Goal: Task Accomplishment & Management: Manage account settings

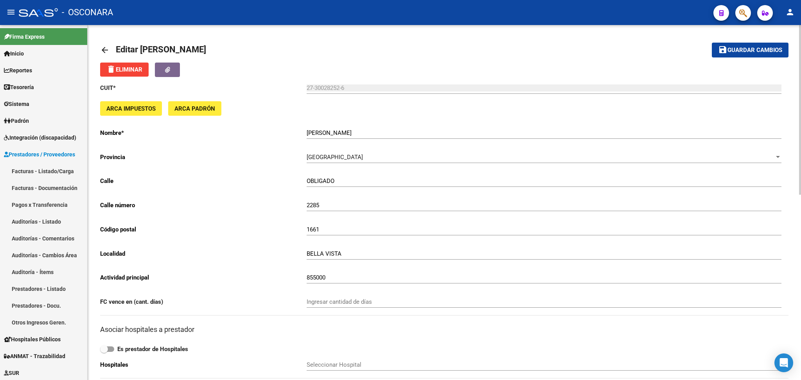
click at [185, 266] on div "CUIT * 27-30028252-6 Ingresar cuit ARCA Impuestos ARCA Padrón Nombre * [PERSON_…" at bounding box center [444, 344] width 688 height 534
click at [45, 169] on link "Facturas - Listado/Carga" at bounding box center [43, 171] width 87 height 17
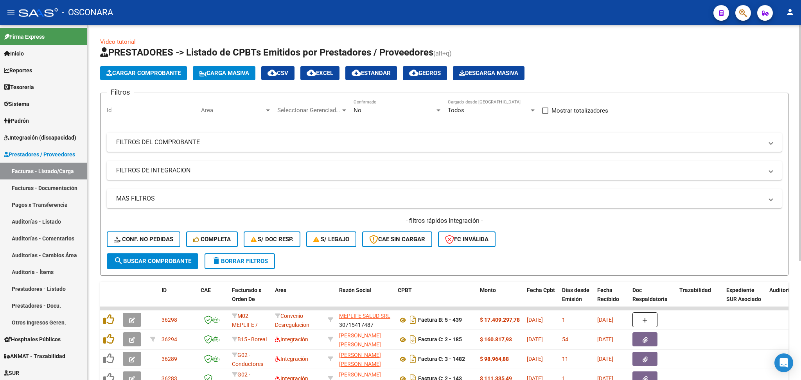
click at [539, 238] on div "- filtros rápidos Integración - Conf. no pedidas Completa S/ Doc Resp. S/ legaj…" at bounding box center [444, 235] width 675 height 37
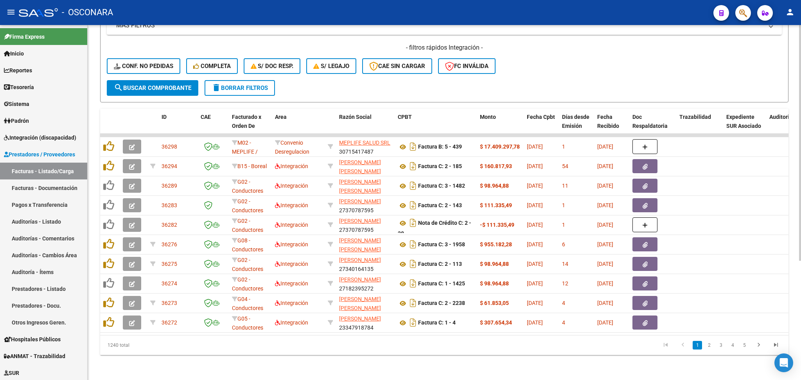
click at [416, 85] on form "Filtros Id Area Area Seleccionar Gerenciador Seleccionar Gerenciador No Confirm…" at bounding box center [444, 10] width 688 height 183
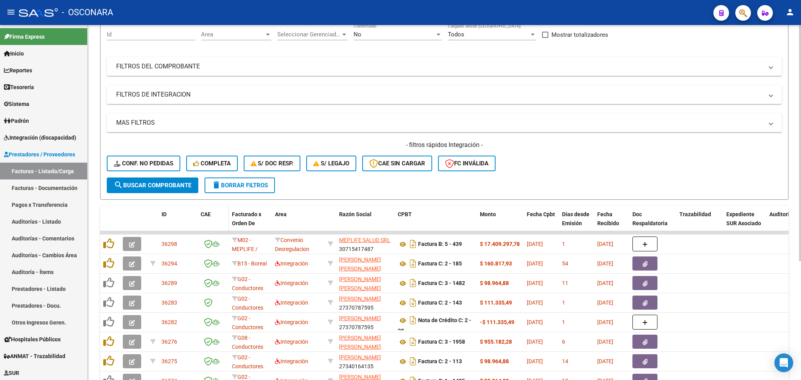
scroll to position [0, 0]
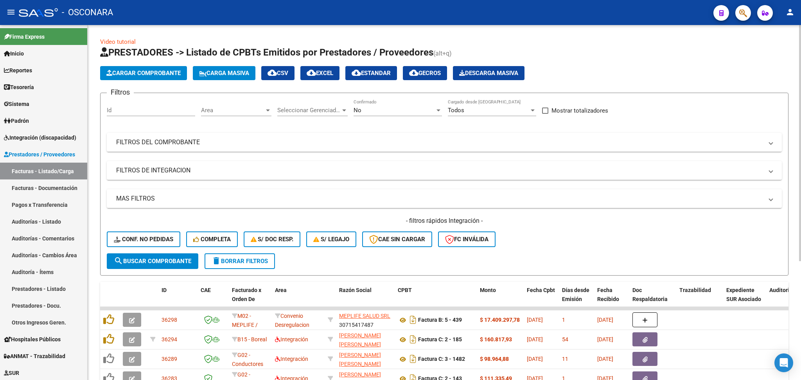
click at [179, 107] on input "Id" at bounding box center [151, 110] width 88 height 7
type input "35839"
click at [359, 111] on span "No" at bounding box center [357, 110] width 8 height 7
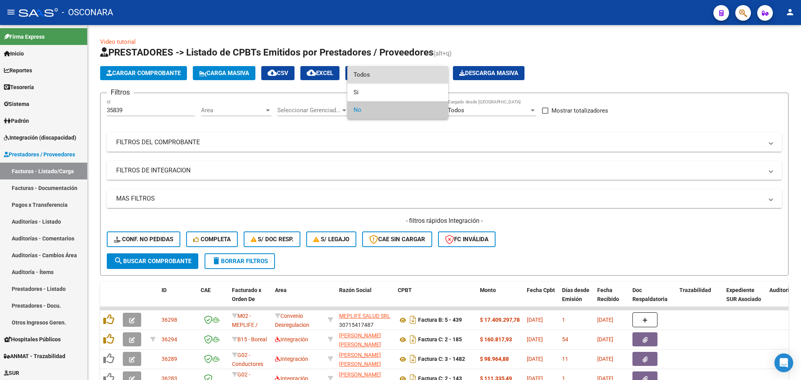
click at [369, 68] on span "Todos" at bounding box center [397, 75] width 88 height 18
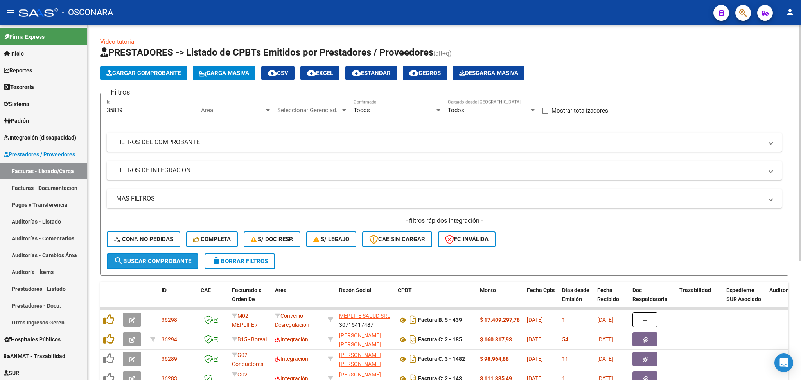
click at [181, 258] on span "search Buscar Comprobante" at bounding box center [152, 261] width 77 height 7
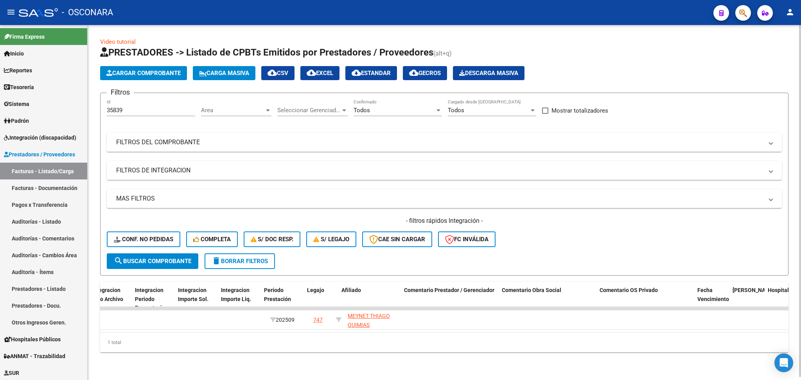
scroll to position [0, 964]
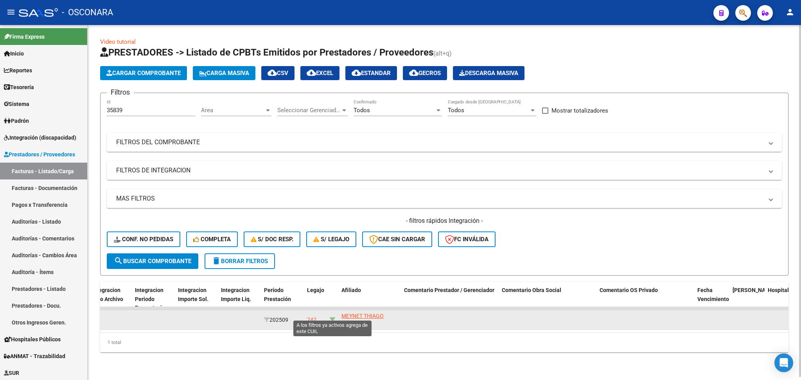
click at [333, 317] on icon at bounding box center [332, 319] width 5 height 5
type input "20567485278"
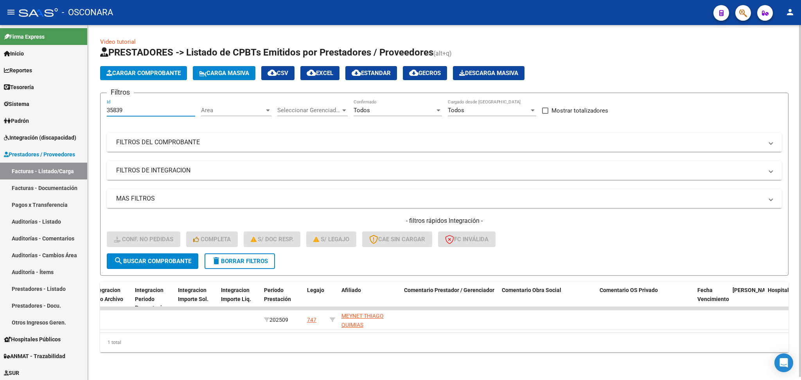
drag, startPoint x: 134, startPoint y: 104, endPoint x: 97, endPoint y: 103, distance: 36.8
click at [97, 104] on div "Video tutorial PRESTADORES -> Listado de CPBTs Emitidos por Prestadores / Prove…" at bounding box center [444, 201] width 713 height 352
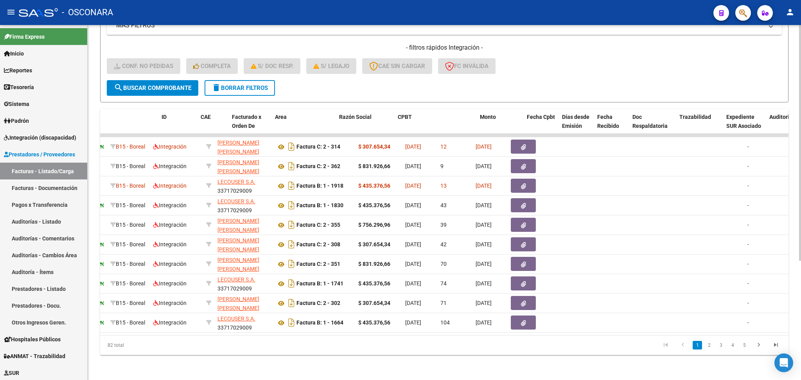
scroll to position [0, 0]
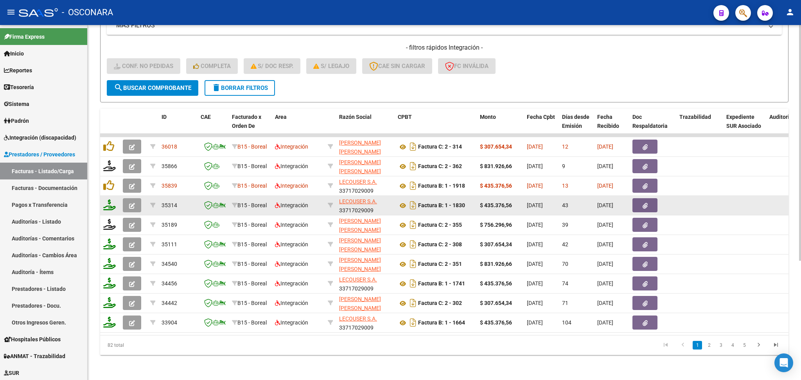
click at [135, 198] on button "button" at bounding box center [132, 205] width 18 height 14
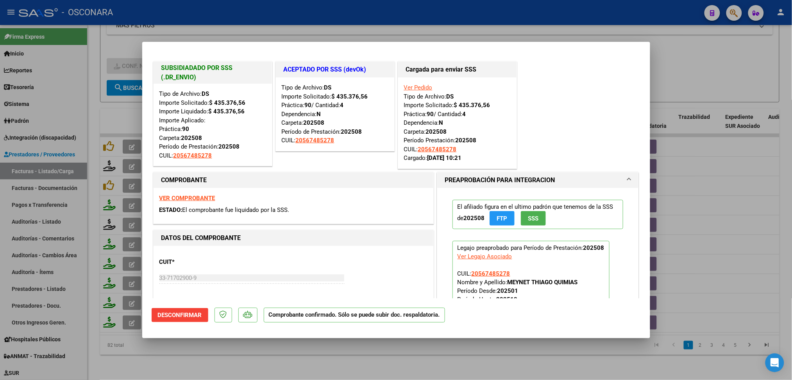
click at [269, 353] on div at bounding box center [396, 190] width 792 height 380
type input "$ 0,00"
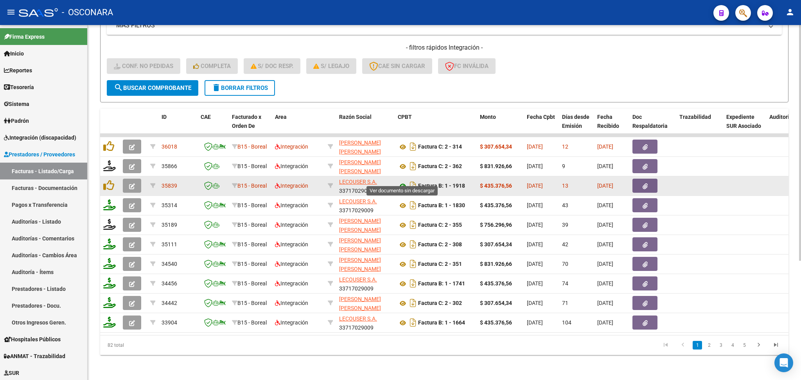
click at [405, 181] on icon at bounding box center [403, 185] width 10 height 9
click at [644, 183] on icon "button" at bounding box center [644, 186] width 5 height 6
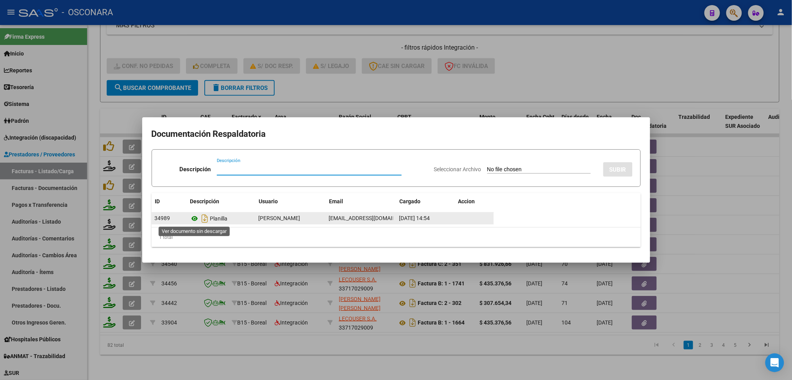
click at [195, 219] on icon at bounding box center [195, 218] width 10 height 9
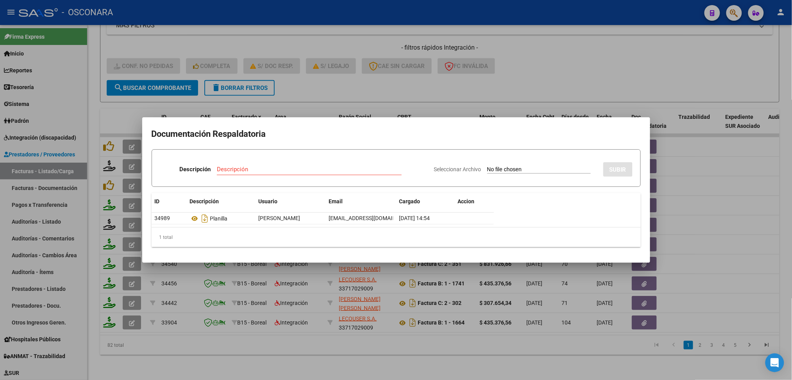
click at [406, 84] on div at bounding box center [396, 190] width 792 height 380
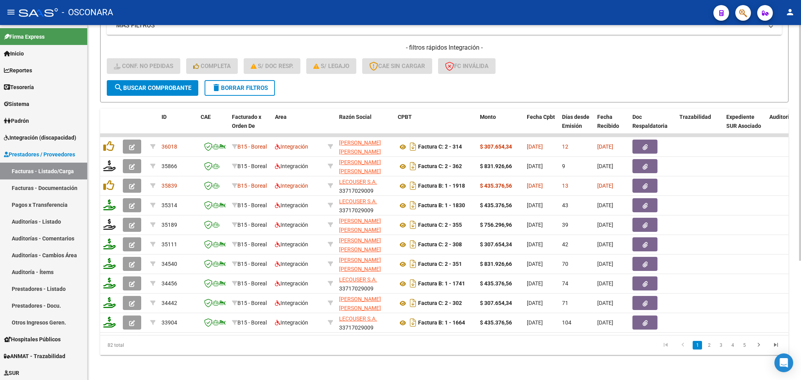
click at [386, 90] on form "Filtros Id Area Area Seleccionar Gerenciador Seleccionar Gerenciador Todos Conf…" at bounding box center [444, 10] width 688 height 183
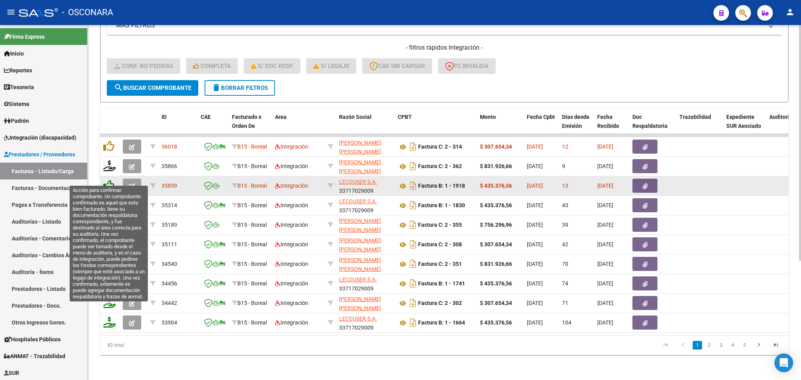
click at [104, 180] on icon at bounding box center [108, 185] width 11 height 11
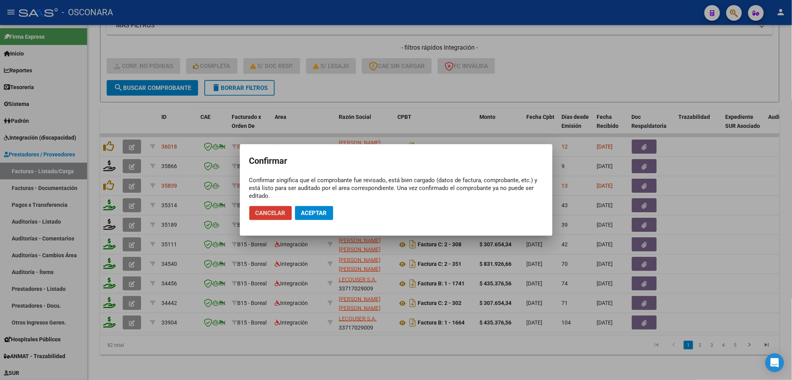
click at [308, 212] on span "Aceptar" at bounding box center [314, 213] width 26 height 7
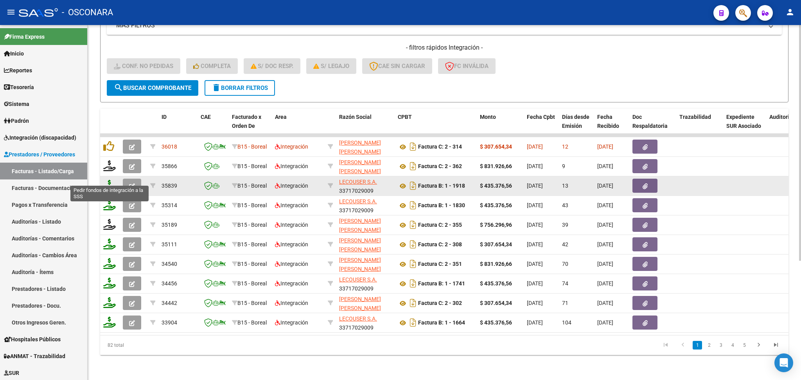
click at [108, 180] on icon at bounding box center [109, 185] width 13 height 11
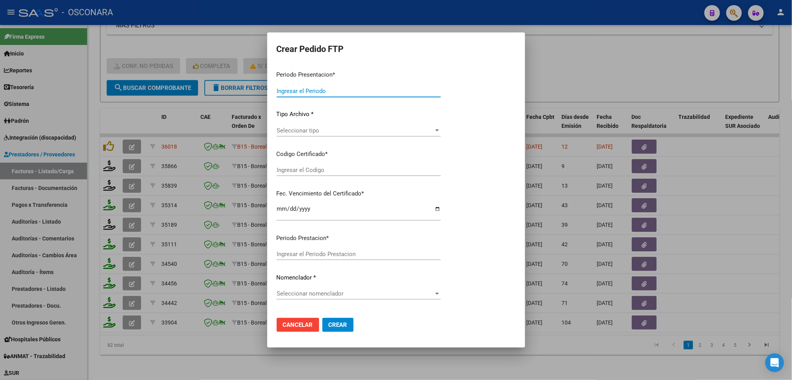
type input "202509"
type input "$ 435.376,56"
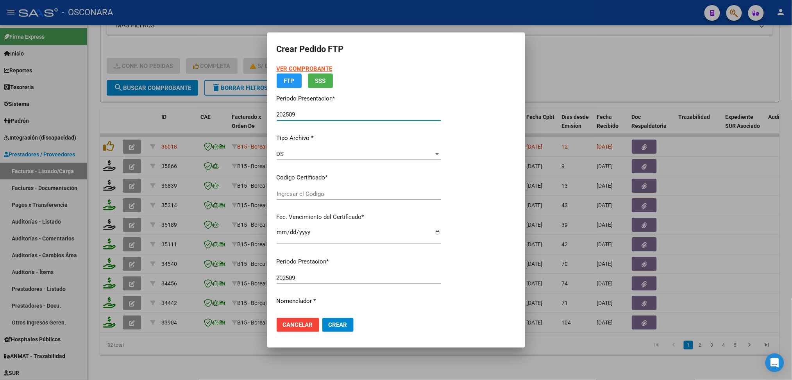
type input "ARG02000567485272022082520270825COR472"
type input "[DATE]"
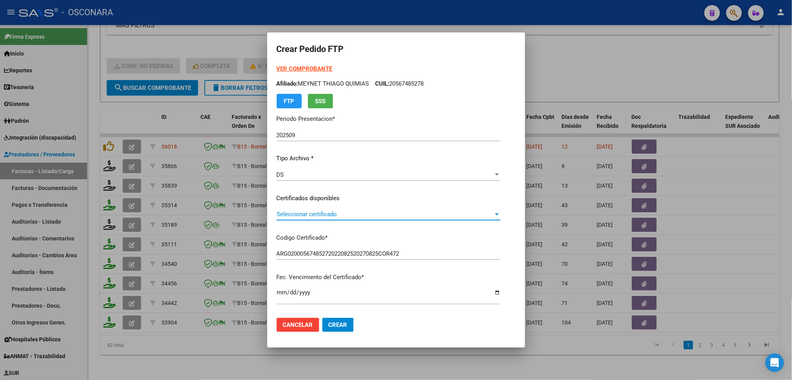
click at [313, 212] on span "Seleccionar certificado" at bounding box center [385, 214] width 217 height 7
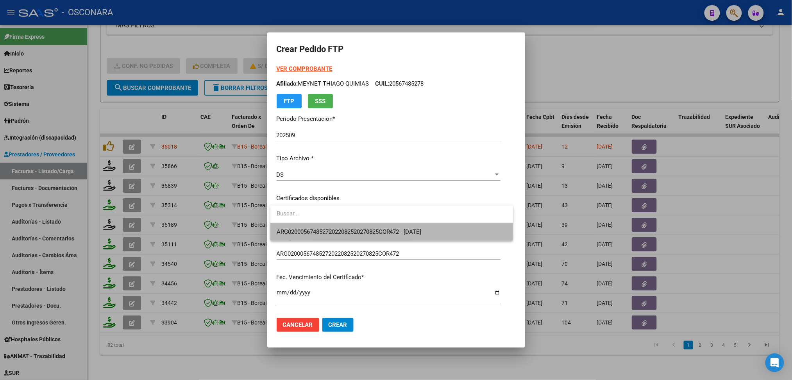
click at [314, 224] on span "ARG02000567485272022082520270825COR472 - [DATE]" at bounding box center [392, 232] width 230 height 18
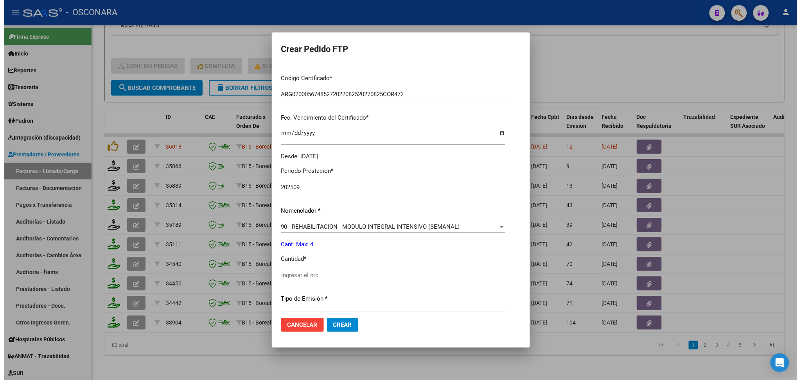
scroll to position [208, 0]
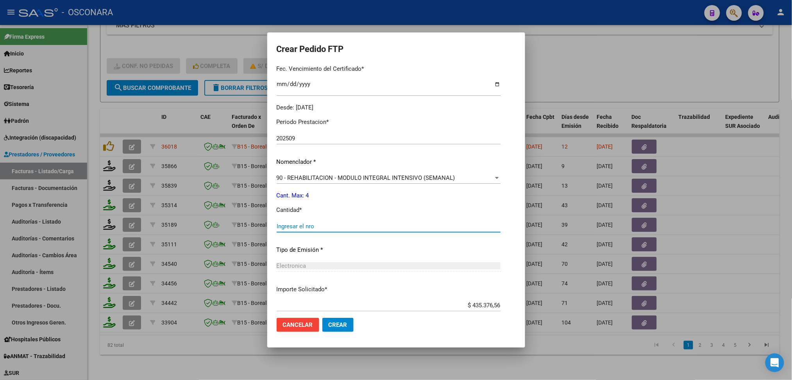
click at [313, 228] on input "Ingresar el nro" at bounding box center [389, 226] width 224 height 7
type input "4"
click at [323, 318] on button "Crear" at bounding box center [338, 325] width 31 height 14
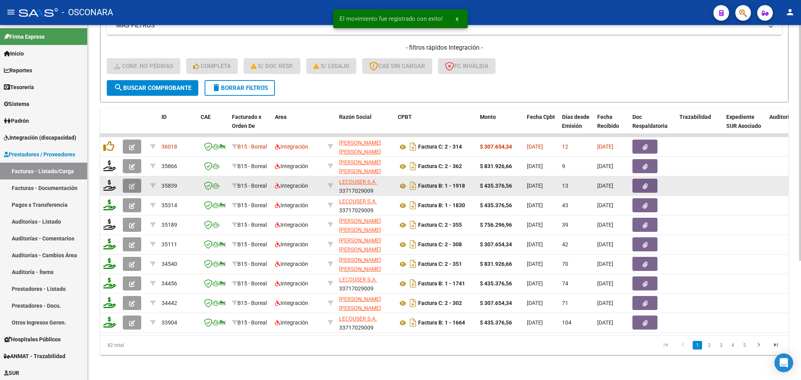
click at [131, 182] on span "button" at bounding box center [132, 185] width 6 height 7
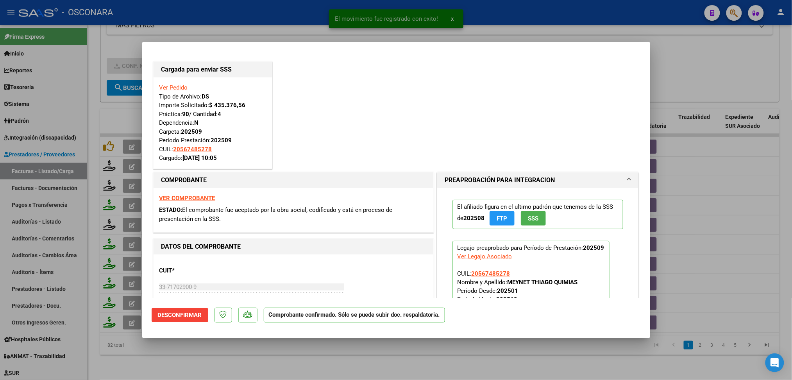
click at [349, 358] on div at bounding box center [396, 190] width 792 height 380
type input "$ 0,00"
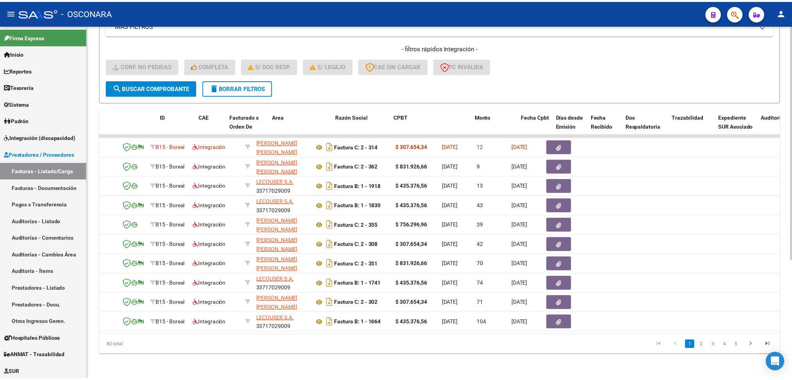
scroll to position [0, 0]
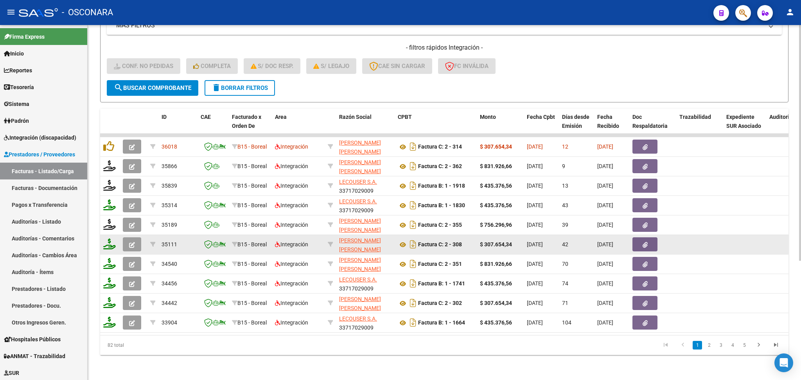
click at [127, 237] on button "button" at bounding box center [132, 244] width 18 height 14
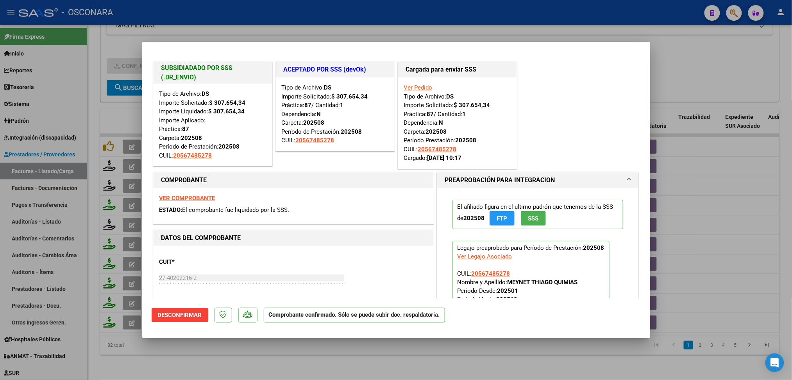
click at [294, 357] on div at bounding box center [396, 190] width 792 height 380
type input "$ 0,00"
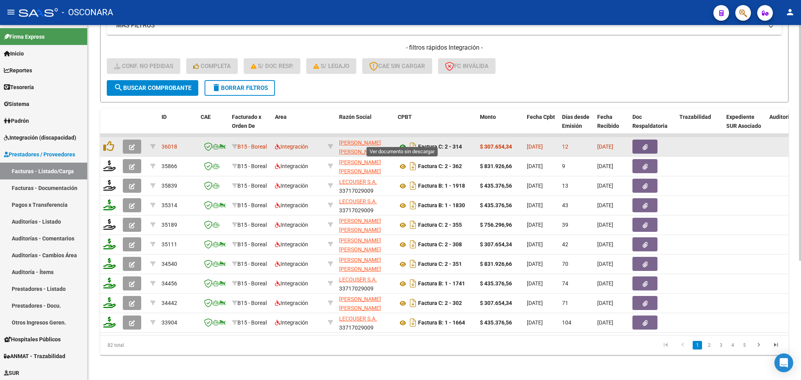
click at [405, 142] on icon at bounding box center [403, 146] width 10 height 9
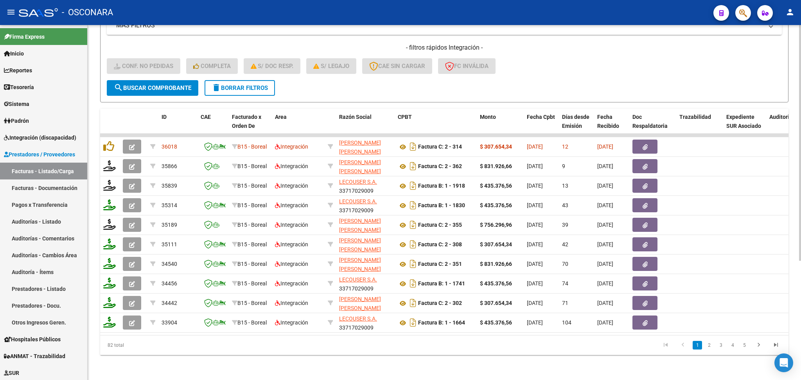
click at [354, 79] on form "Filtros Id Area Area Seleccionar Gerenciador Seleccionar Gerenciador Todos Conf…" at bounding box center [444, 10] width 688 height 183
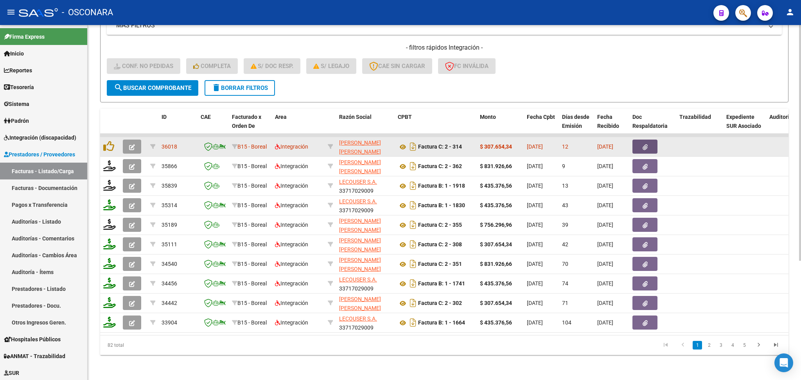
click at [650, 140] on button "button" at bounding box center [644, 147] width 25 height 14
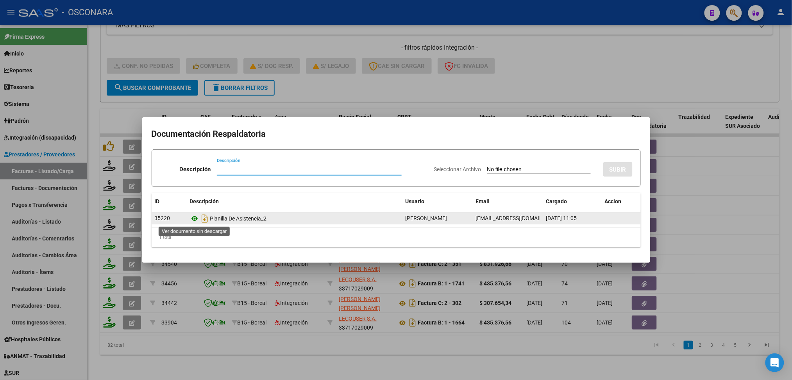
click at [192, 217] on icon at bounding box center [195, 218] width 10 height 9
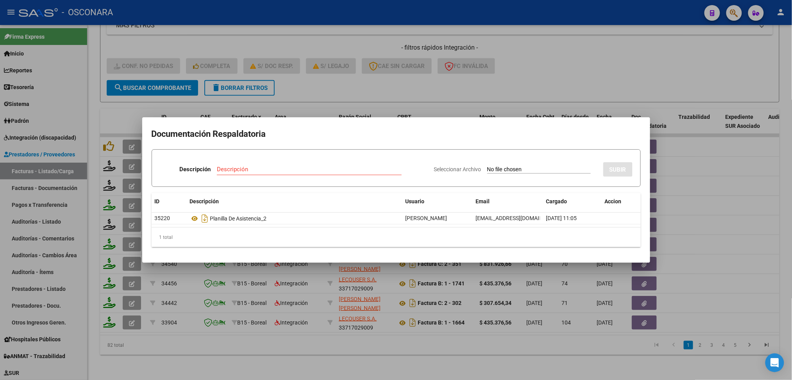
click at [335, 93] on div at bounding box center [396, 190] width 792 height 380
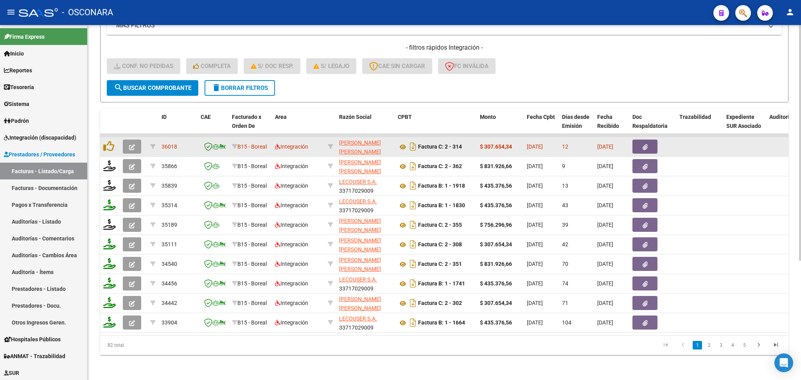
click at [102, 139] on datatable-body-cell at bounding box center [110, 146] width 20 height 19
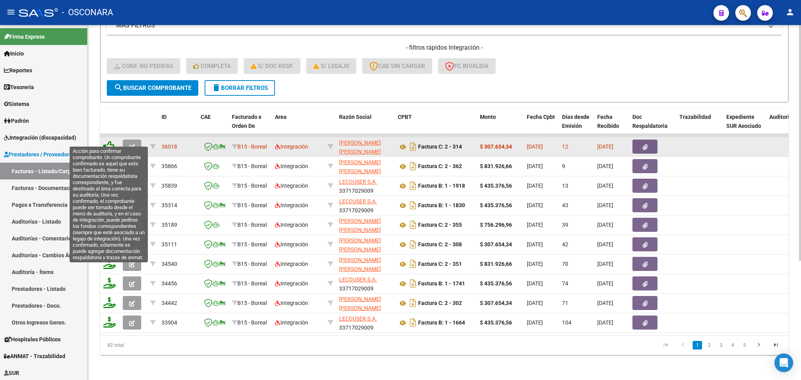
click at [111, 141] on icon at bounding box center [108, 146] width 11 height 11
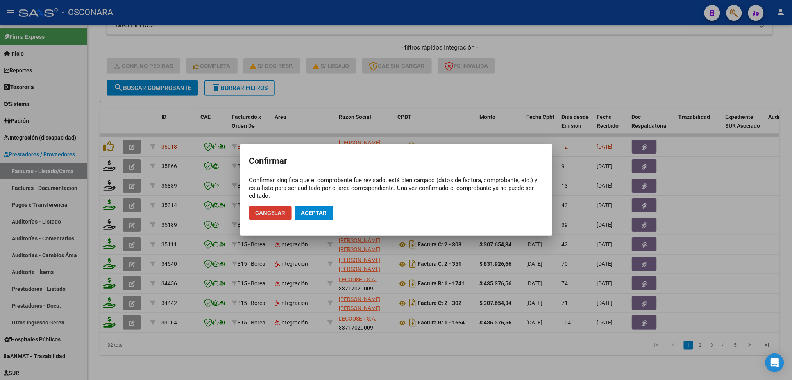
click at [316, 208] on button "Aceptar" at bounding box center [314, 213] width 38 height 14
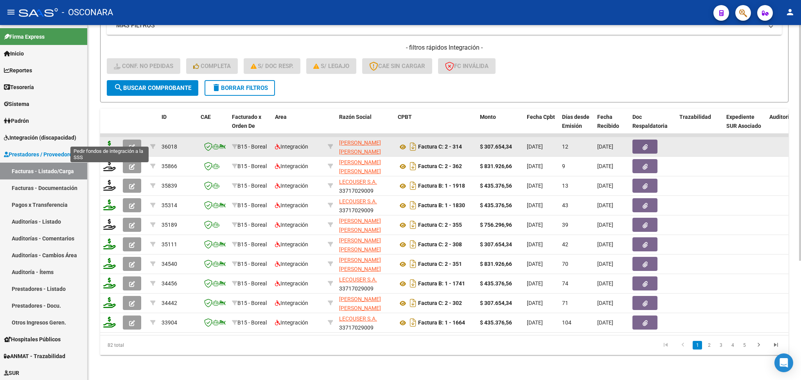
click at [110, 141] on icon at bounding box center [109, 146] width 13 height 11
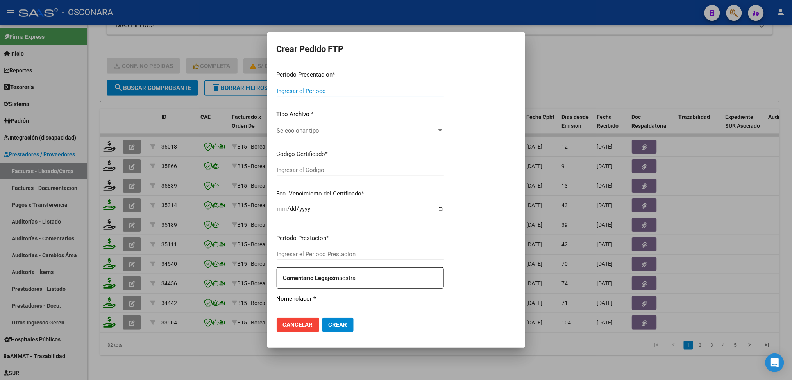
type input "202509"
type input "$ 307.654,34"
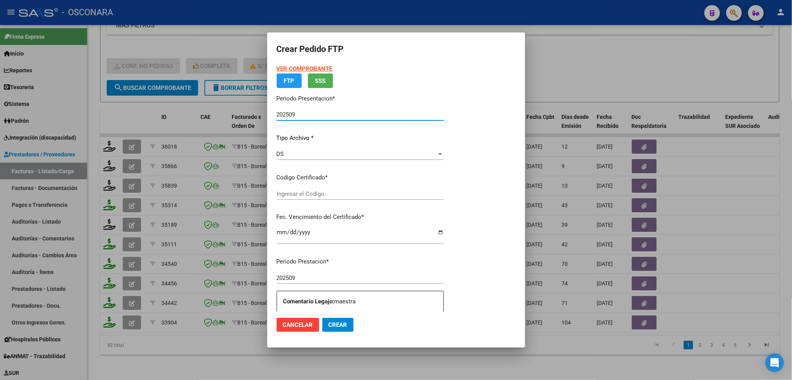
type input "ARG02000567485272022082520270825COR472"
type input "[DATE]"
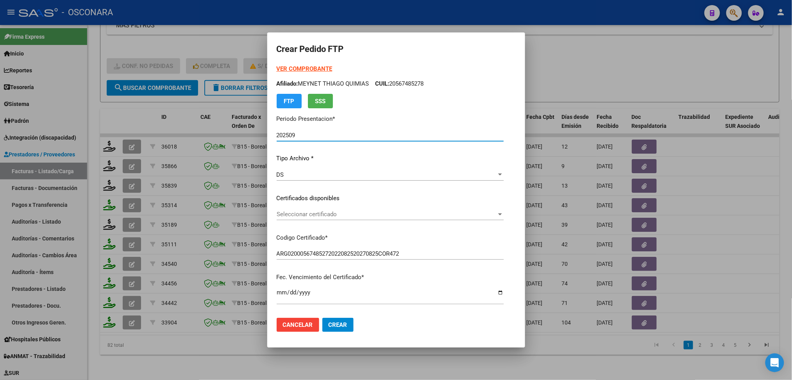
click at [305, 214] on span "Seleccionar certificado" at bounding box center [387, 214] width 220 height 7
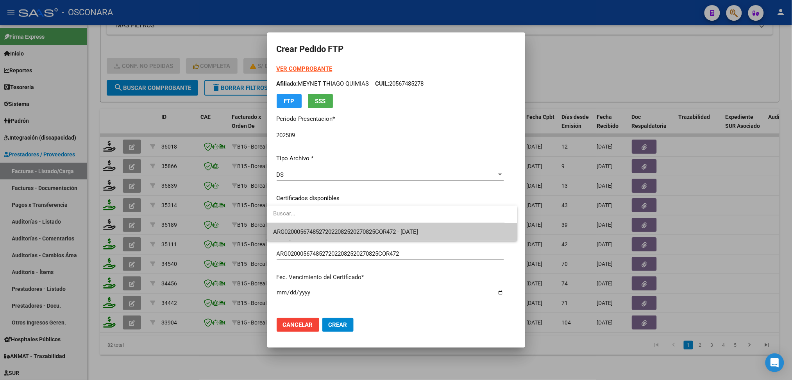
drag, startPoint x: 305, startPoint y: 214, endPoint x: 303, endPoint y: 224, distance: 10.1
click at [303, 224] on span "ARG02000567485272022082520270825COR472 - [DATE]" at bounding box center [392, 232] width 238 height 18
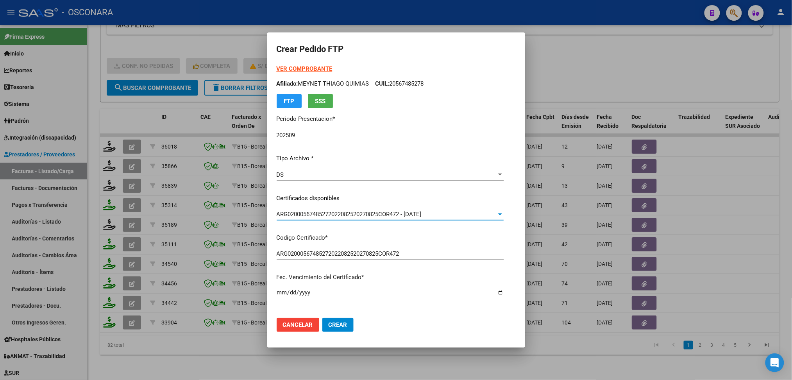
scroll to position [208, 0]
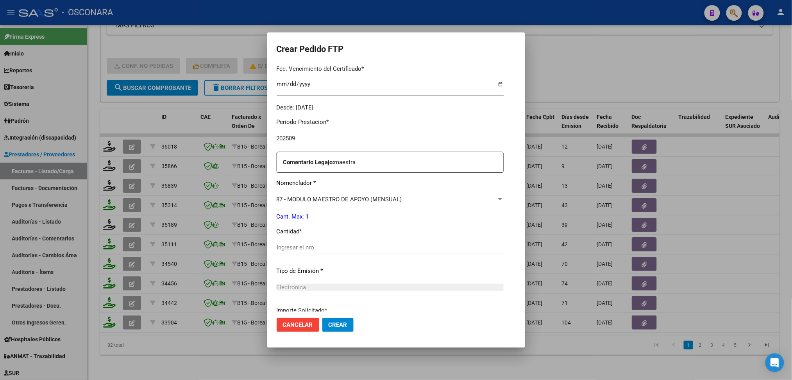
click at [298, 249] on input "Ingresar el nro" at bounding box center [390, 247] width 227 height 7
type input "1"
click at [323, 318] on button "Crear" at bounding box center [338, 325] width 31 height 14
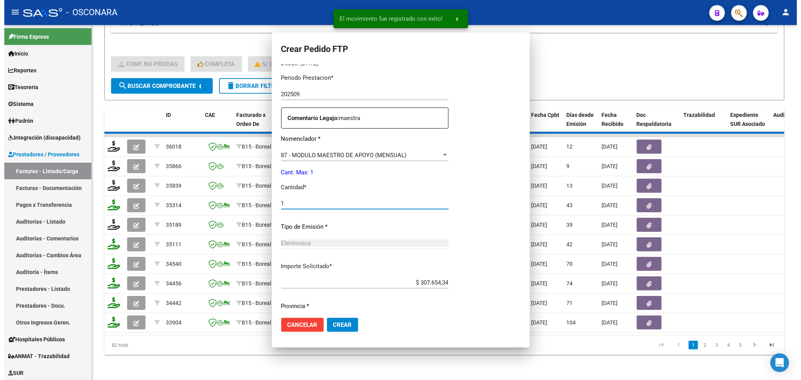
scroll to position [0, 0]
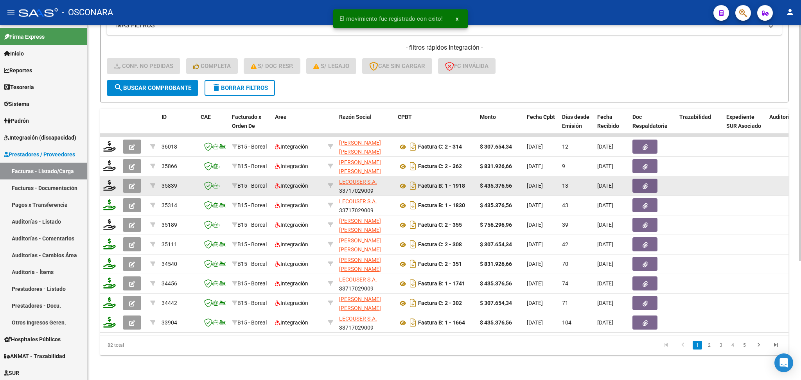
click at [124, 179] on button "button" at bounding box center [132, 186] width 18 height 14
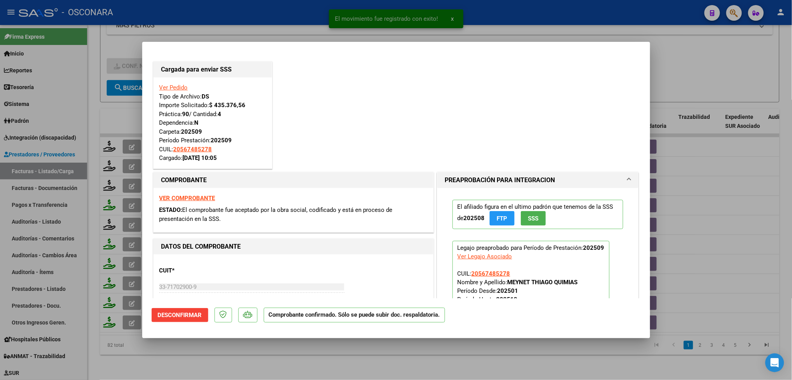
click at [238, 360] on div at bounding box center [396, 190] width 792 height 380
type input "$ 0,00"
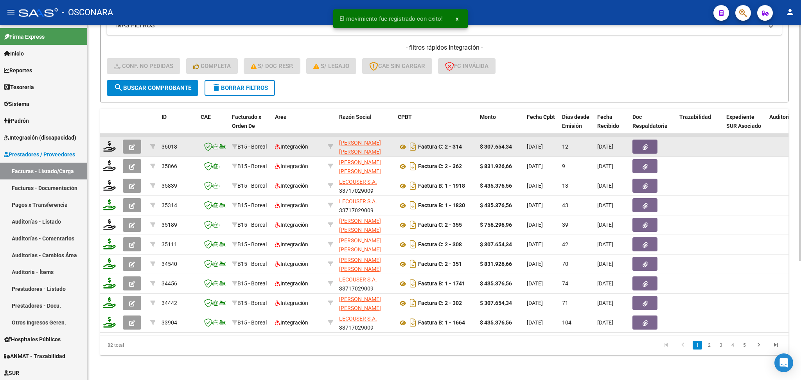
click at [125, 140] on button "button" at bounding box center [132, 147] width 18 height 14
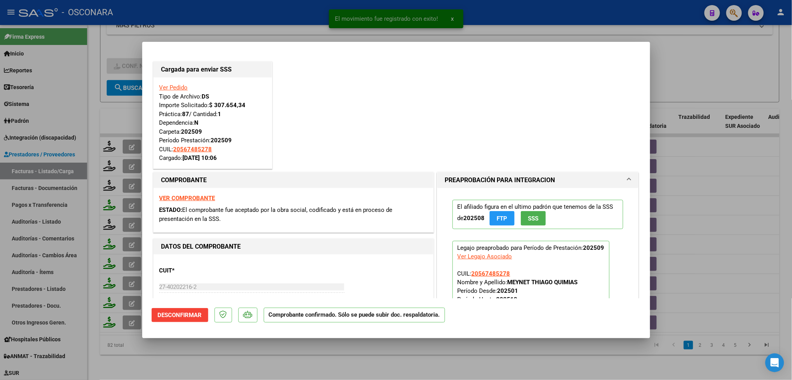
click at [269, 362] on div at bounding box center [396, 190] width 792 height 380
type input "$ 0,00"
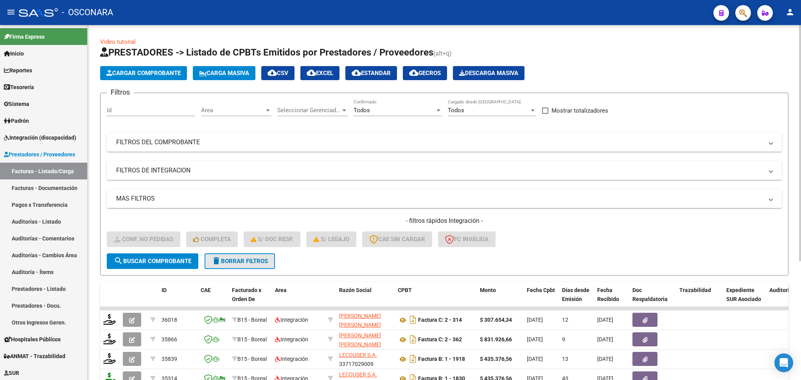
click at [227, 262] on span "delete Borrar Filtros" at bounding box center [240, 261] width 56 height 7
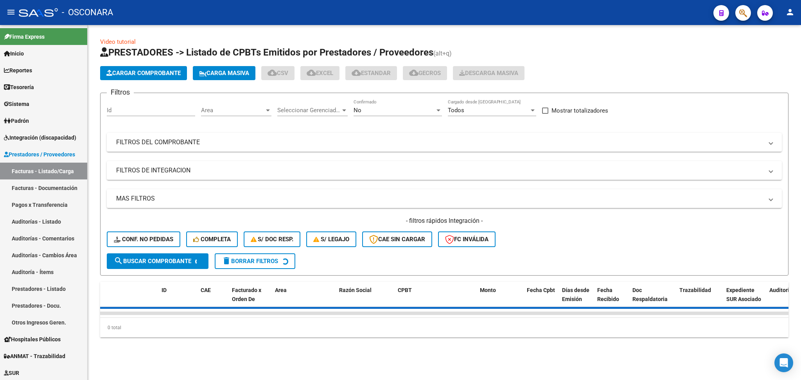
click at [157, 109] on input "Id" at bounding box center [151, 110] width 88 height 7
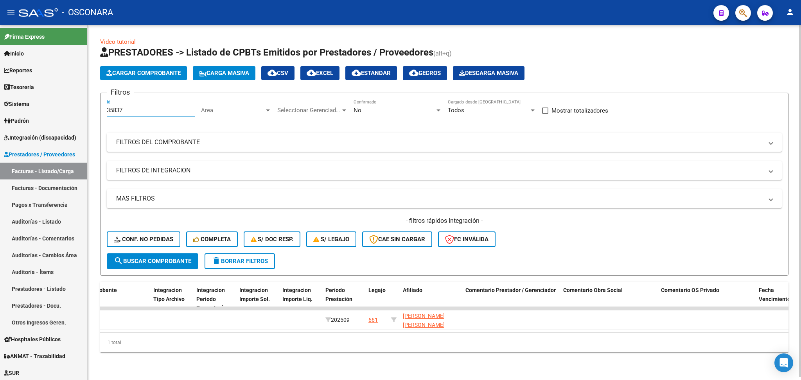
scroll to position [0, 899]
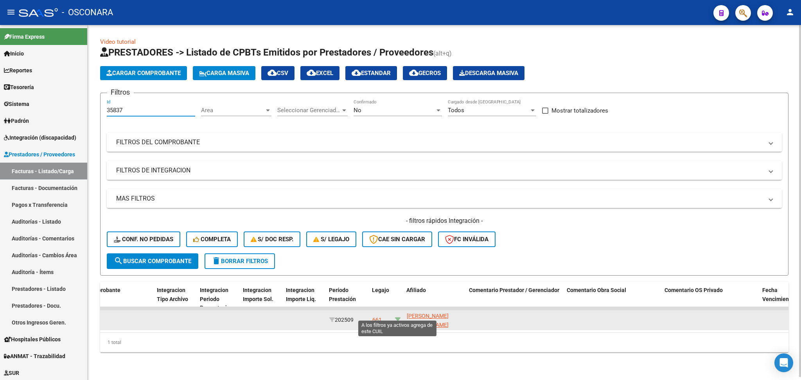
type input "35837"
click at [396, 317] on icon at bounding box center [397, 319] width 5 height 5
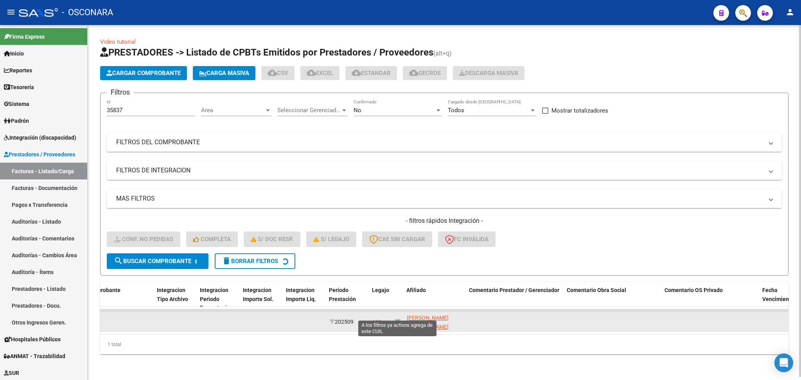
type input "20567628079"
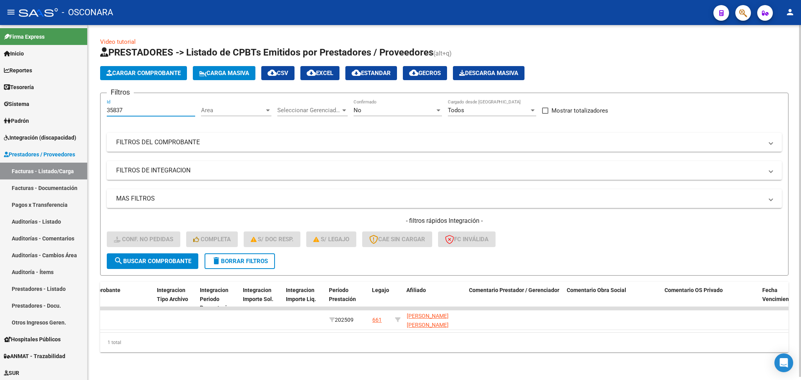
drag, startPoint x: 140, startPoint y: 105, endPoint x: 91, endPoint y: 106, distance: 48.9
click at [91, 106] on div "Video tutorial PRESTADORES -> Listado de CPBTs Emitidos por Prestadores / Prove…" at bounding box center [444, 201] width 713 height 352
click at [369, 107] on div "No" at bounding box center [393, 110] width 81 height 7
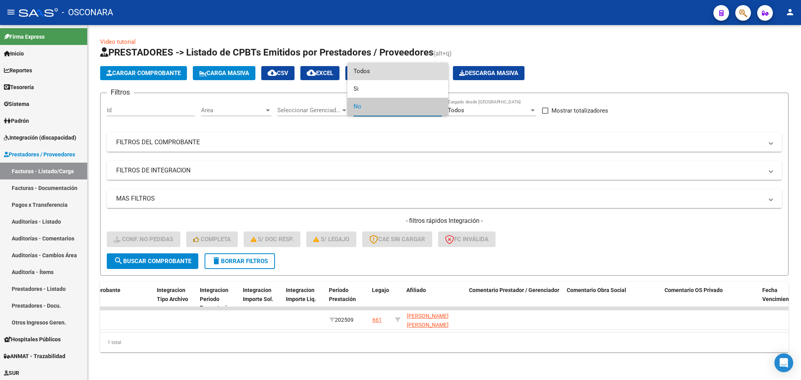
click at [369, 74] on span "Todos" at bounding box center [397, 72] width 88 height 18
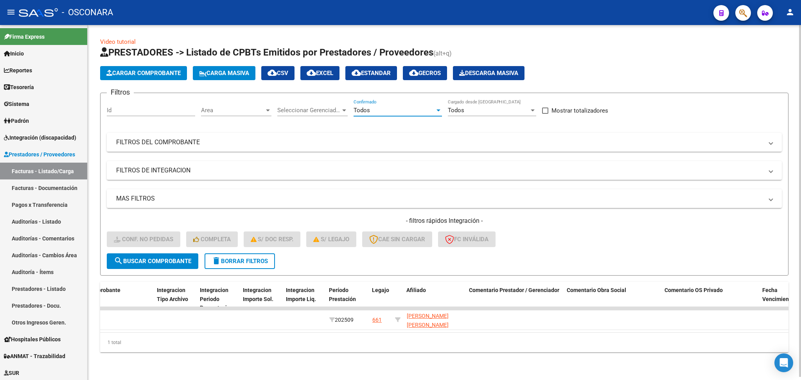
click at [177, 258] on span "search Buscar Comprobante" at bounding box center [152, 261] width 77 height 7
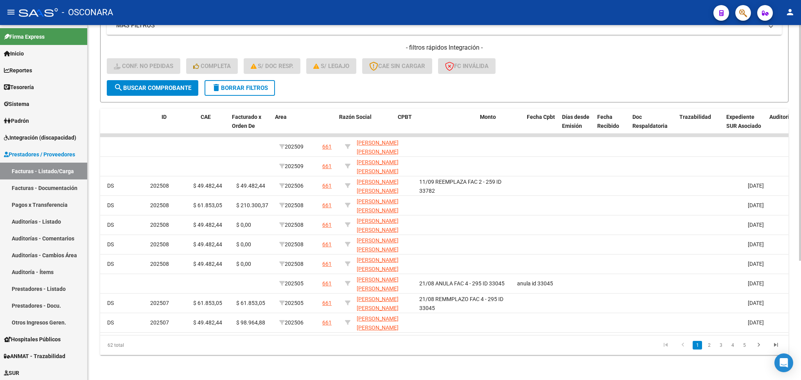
scroll to position [0, 0]
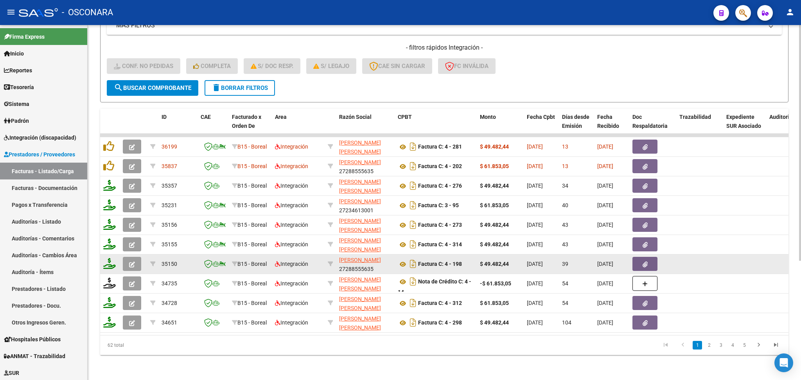
click at [136, 260] on button "button" at bounding box center [132, 264] width 18 height 14
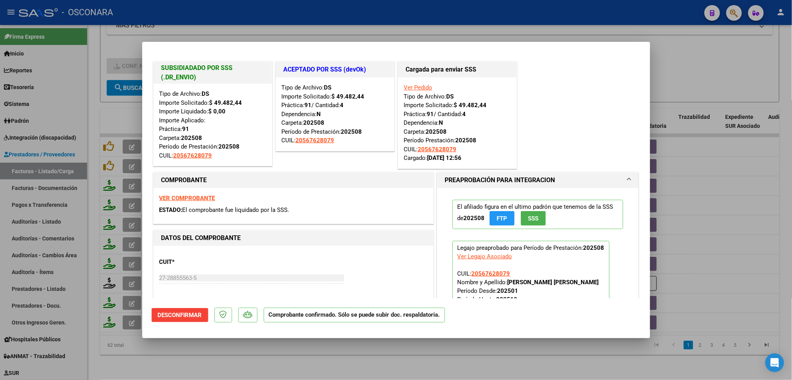
click at [251, 364] on div at bounding box center [396, 190] width 792 height 380
type input "$ 0,00"
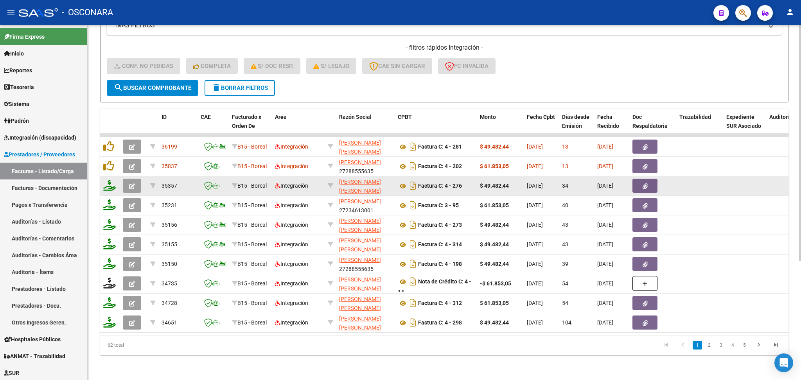
click at [138, 179] on button "button" at bounding box center [132, 186] width 18 height 14
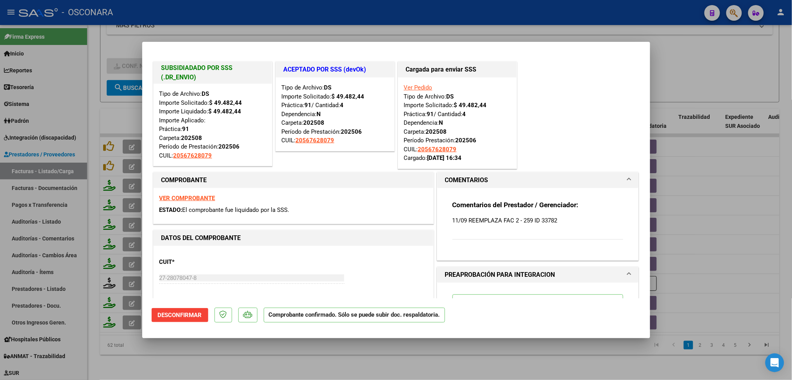
click at [340, 350] on div at bounding box center [396, 190] width 792 height 380
type input "$ 0,00"
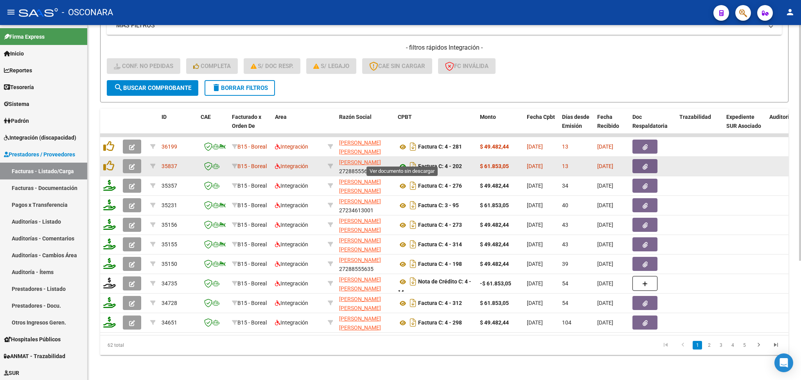
click at [400, 162] on icon at bounding box center [403, 166] width 10 height 9
click at [645, 164] on icon "button" at bounding box center [644, 167] width 5 height 6
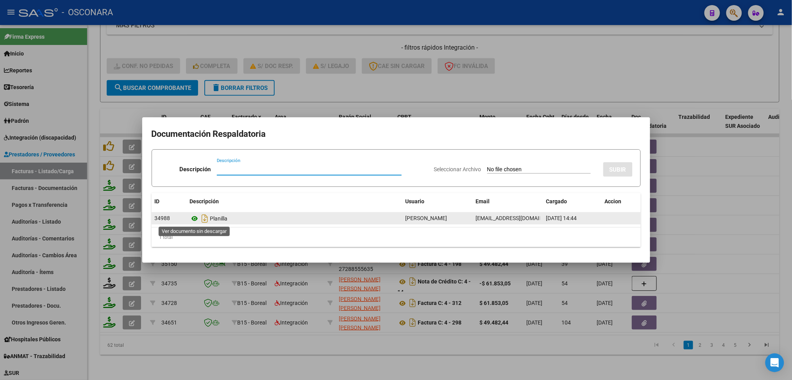
click at [197, 217] on icon at bounding box center [195, 218] width 10 height 9
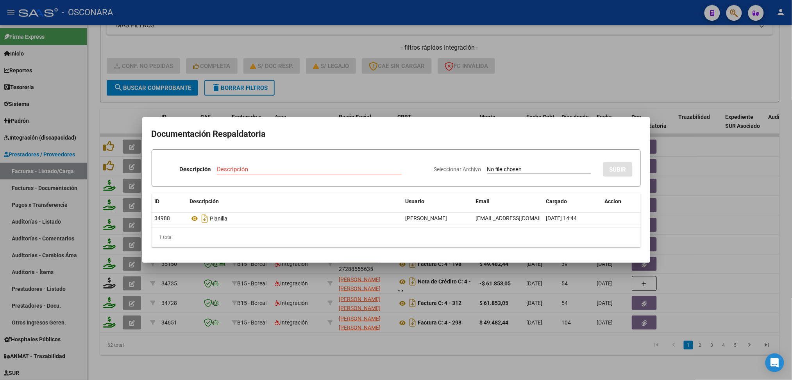
click at [355, 78] on div at bounding box center [396, 190] width 792 height 380
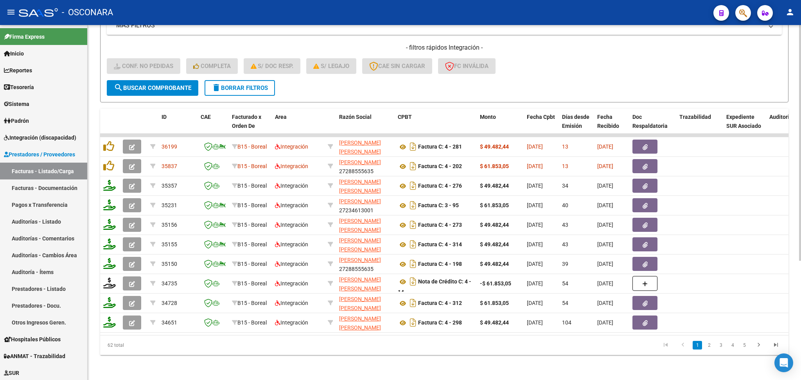
click at [362, 73] on form "Filtros Id Area Area Seleccionar Gerenciador Seleccionar Gerenciador Todos Conf…" at bounding box center [444, 10] width 688 height 183
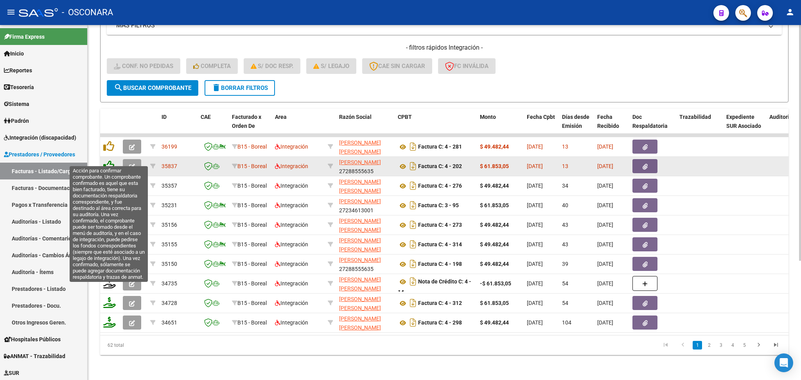
click at [112, 160] on icon at bounding box center [108, 165] width 11 height 11
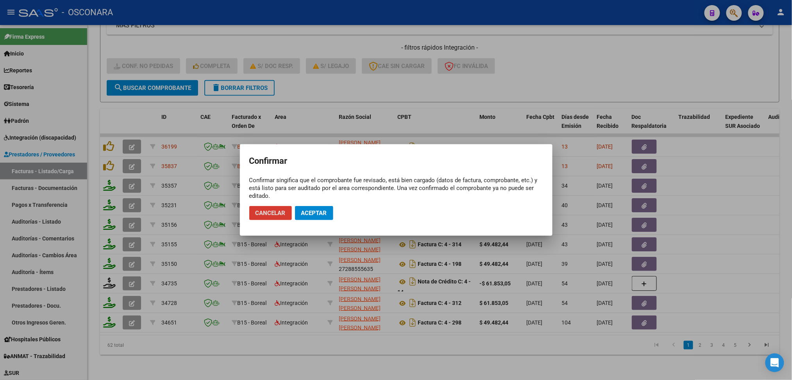
drag, startPoint x: 308, startPoint y: 210, endPoint x: 272, endPoint y: 212, distance: 35.6
click at [308, 211] on span "Aceptar" at bounding box center [314, 213] width 26 height 7
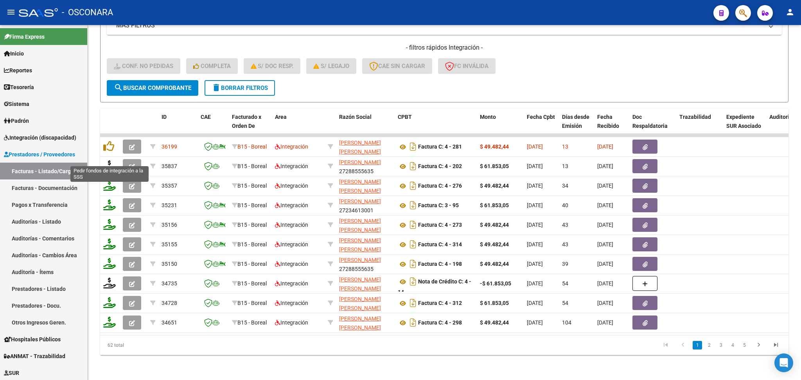
click at [105, 160] on icon at bounding box center [109, 165] width 13 height 11
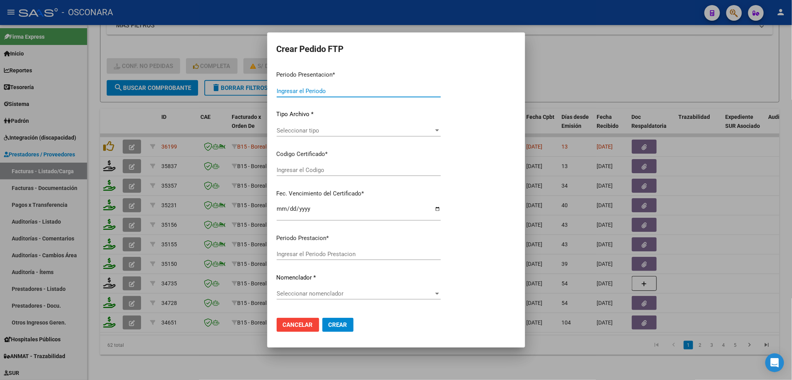
type input "202509"
type input "$ 61.853,05"
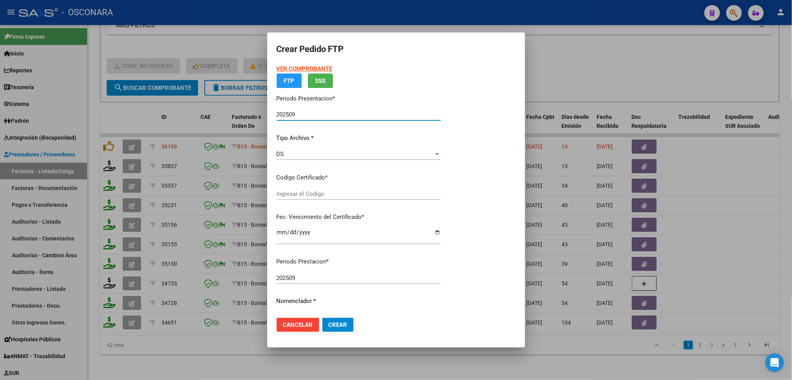
type input "arg02000567628072022011420260114cor234"
type input "[DATE]"
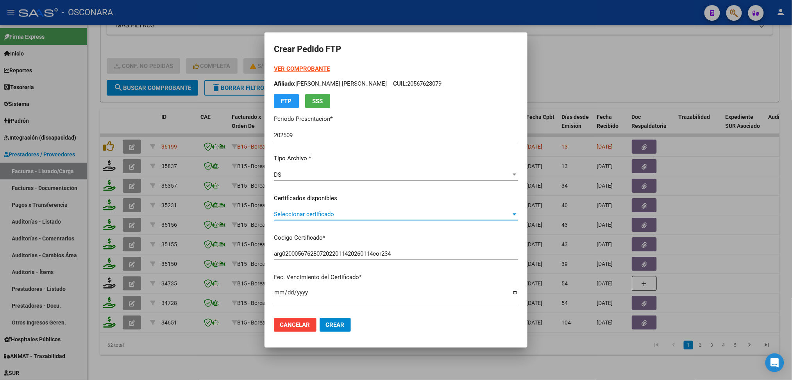
click at [322, 213] on span "Seleccionar certificado" at bounding box center [392, 214] width 237 height 7
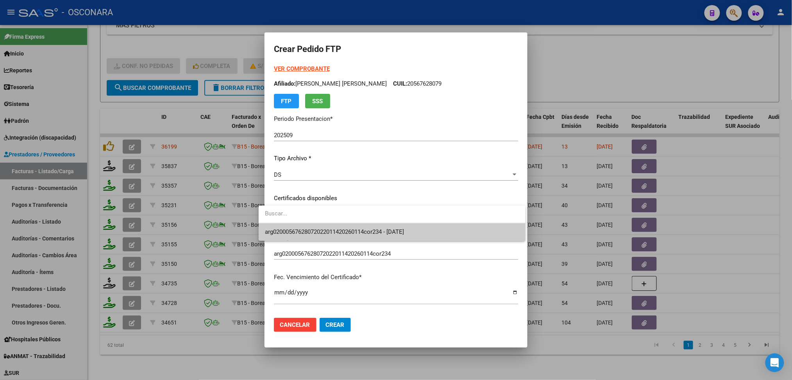
click at [322, 224] on span "arg02000567628072022011420260114cor234 - [DATE]" at bounding box center [392, 232] width 255 height 18
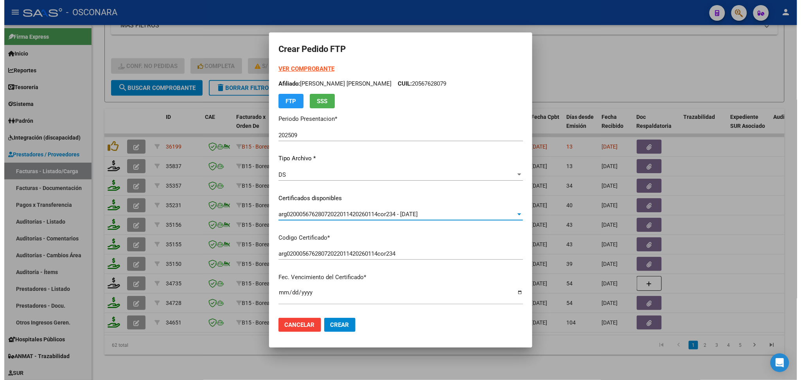
scroll to position [208, 0]
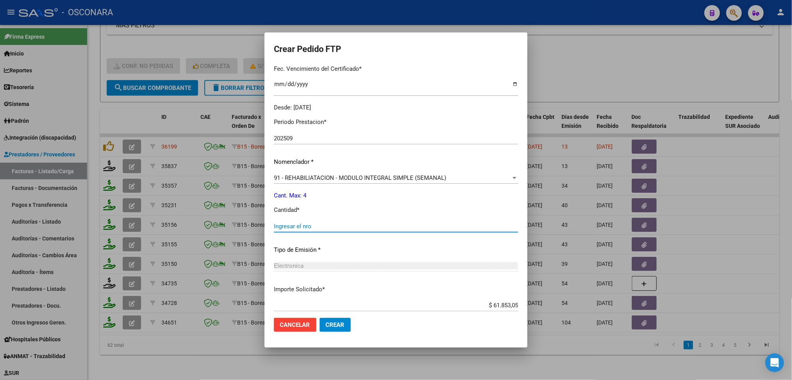
click at [305, 223] on input "Ingresar el nro" at bounding box center [396, 226] width 244 height 7
type input "4"
click at [320, 318] on button "Crear" at bounding box center [335, 325] width 31 height 14
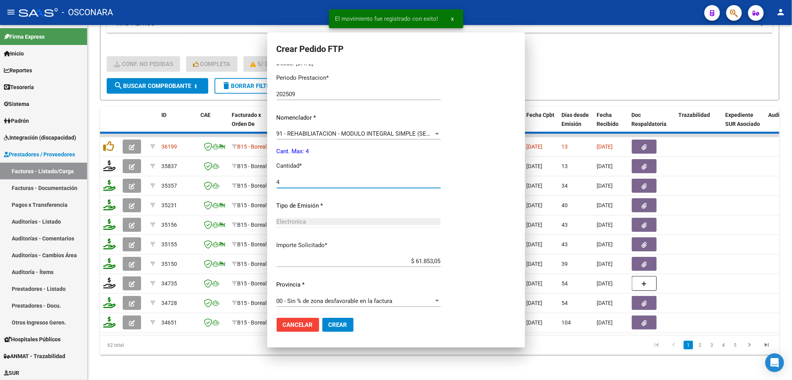
scroll to position [0, 0]
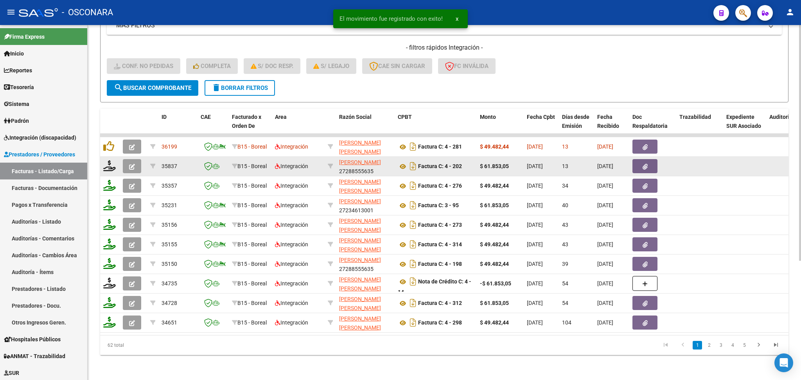
click at [135, 160] on button "button" at bounding box center [132, 166] width 18 height 14
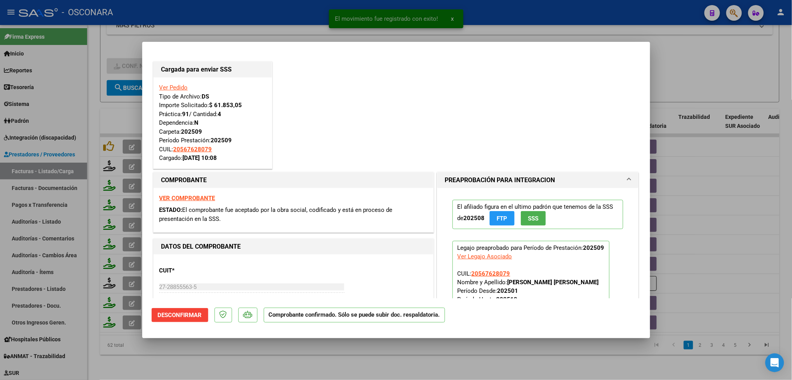
click at [362, 354] on div at bounding box center [396, 190] width 792 height 380
type input "$ 0,00"
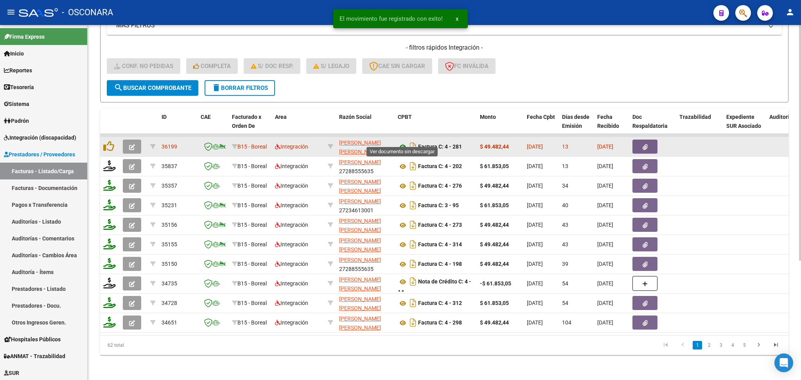
click at [402, 142] on icon at bounding box center [403, 146] width 10 height 9
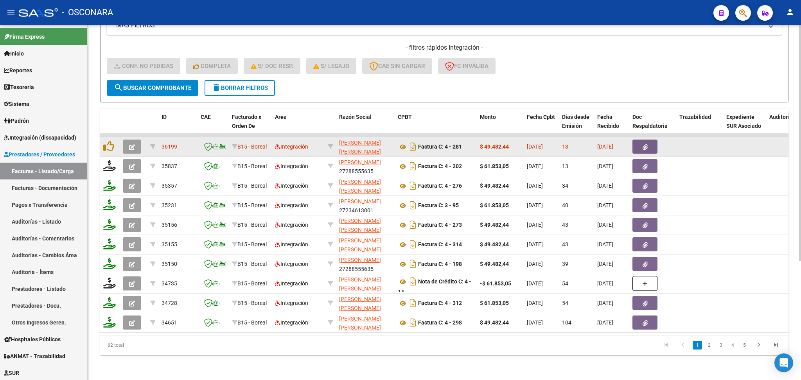
click at [649, 143] on button "button" at bounding box center [644, 147] width 25 height 14
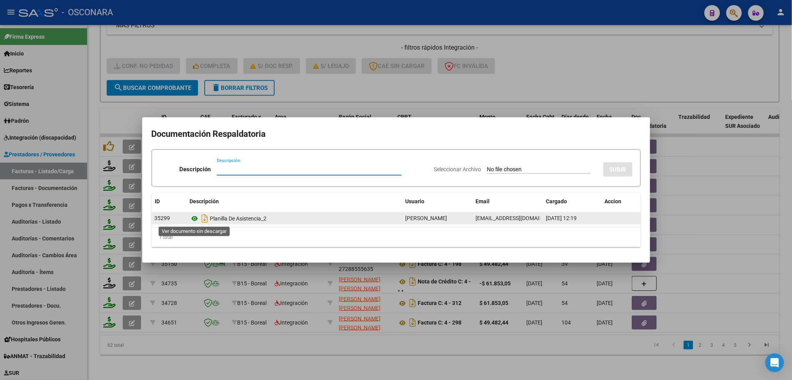
drag, startPoint x: 197, startPoint y: 221, endPoint x: 198, endPoint y: 216, distance: 4.9
click at [198, 220] on icon at bounding box center [195, 218] width 10 height 9
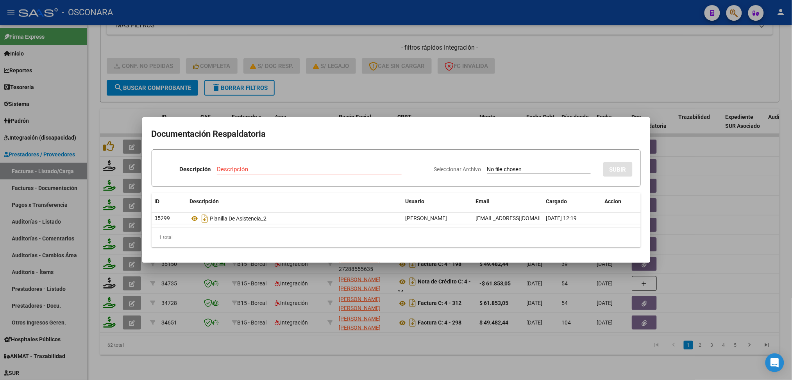
click at [313, 81] on div at bounding box center [396, 190] width 792 height 380
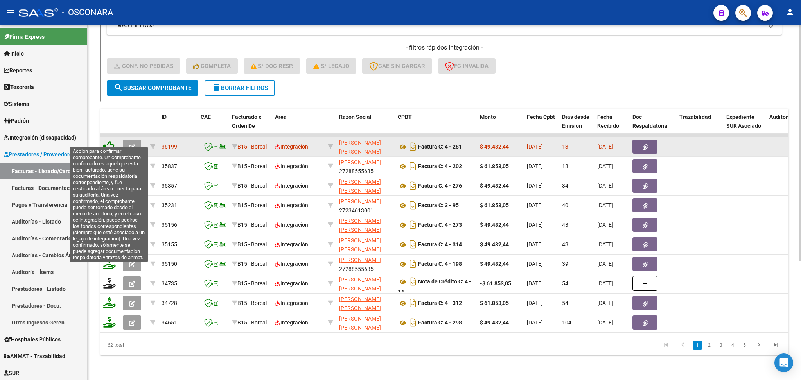
click at [109, 141] on icon at bounding box center [108, 146] width 11 height 11
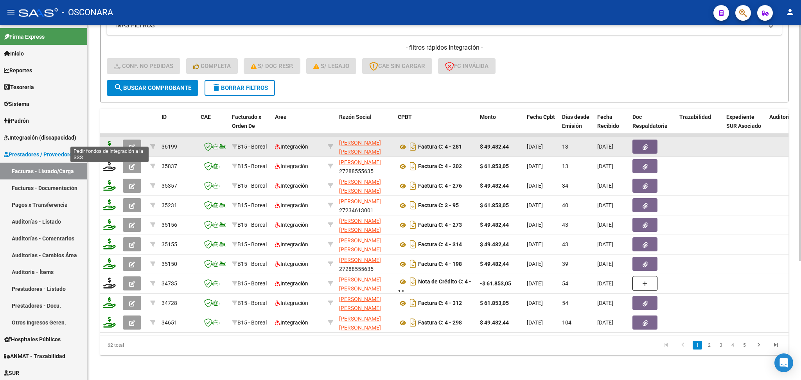
click at [108, 141] on icon at bounding box center [109, 146] width 13 height 11
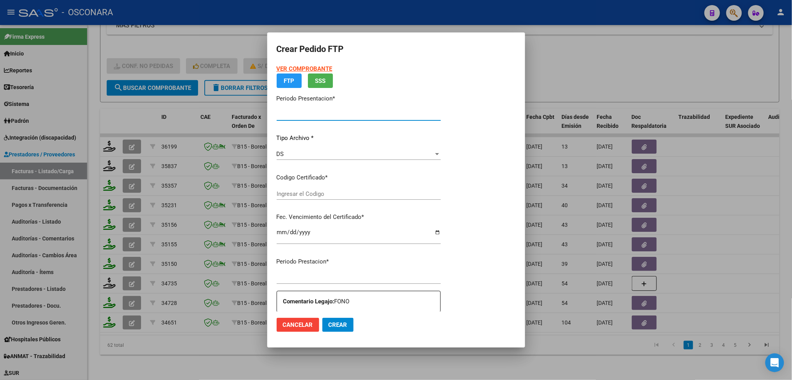
type input "202509"
type input "$ 49.482,44"
type input "arg02000567628072022011420260114cor234"
type input "[DATE]"
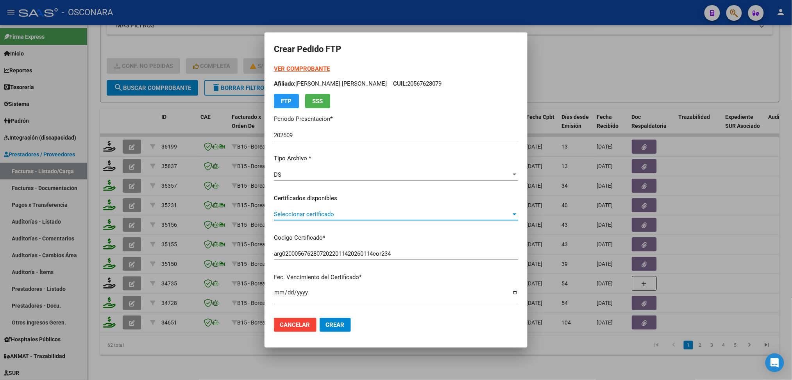
click at [307, 216] on span "Seleccionar certificado" at bounding box center [392, 214] width 237 height 7
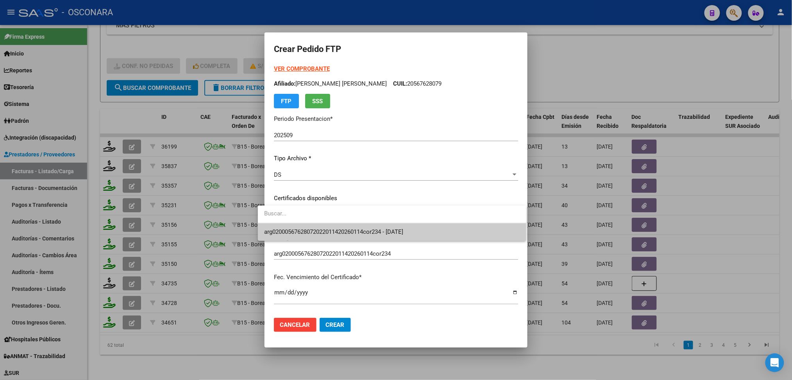
click at [306, 237] on span "arg02000567628072022011420260114cor234 - [DATE]" at bounding box center [392, 232] width 256 height 18
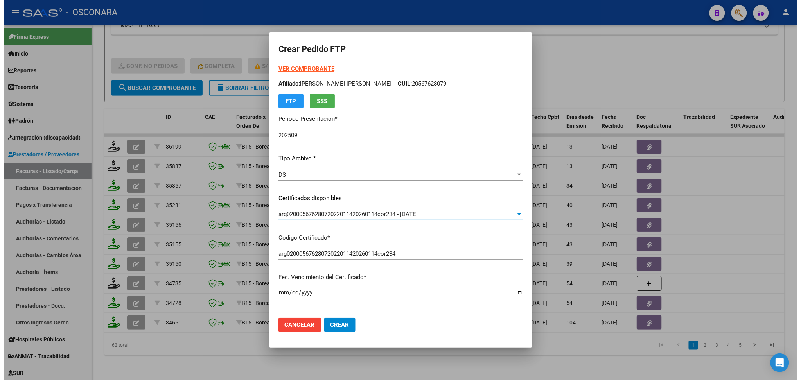
scroll to position [208, 0]
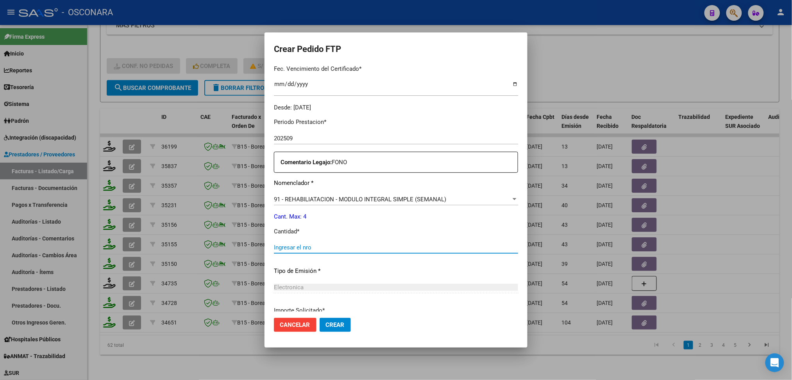
click at [298, 249] on input "Ingresar el nro" at bounding box center [396, 247] width 244 height 7
type input "4"
click at [320, 318] on button "Crear" at bounding box center [335, 325] width 31 height 14
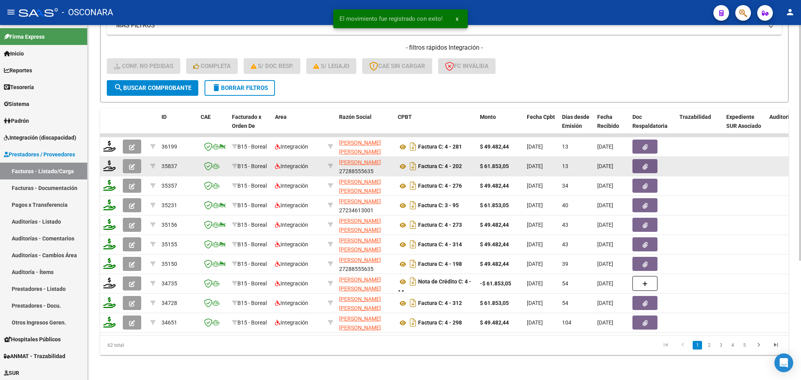
click at [130, 164] on icon "button" at bounding box center [132, 167] width 6 height 6
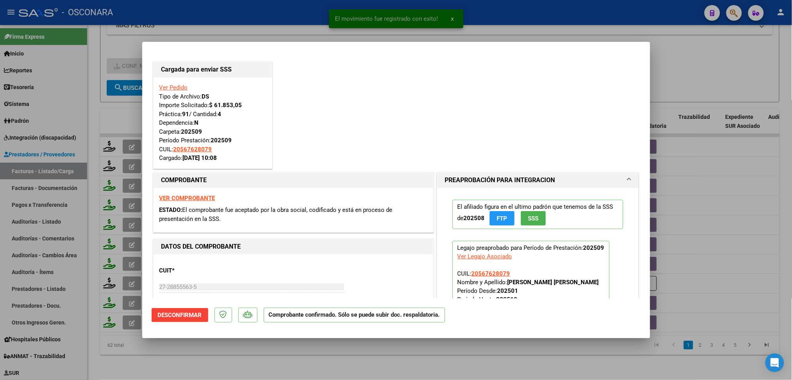
click at [191, 355] on div at bounding box center [396, 190] width 792 height 380
type input "$ 0,00"
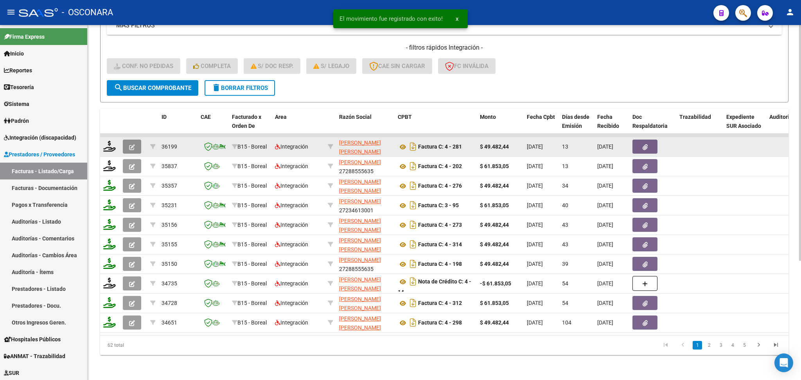
click at [134, 144] on icon "button" at bounding box center [132, 147] width 6 height 6
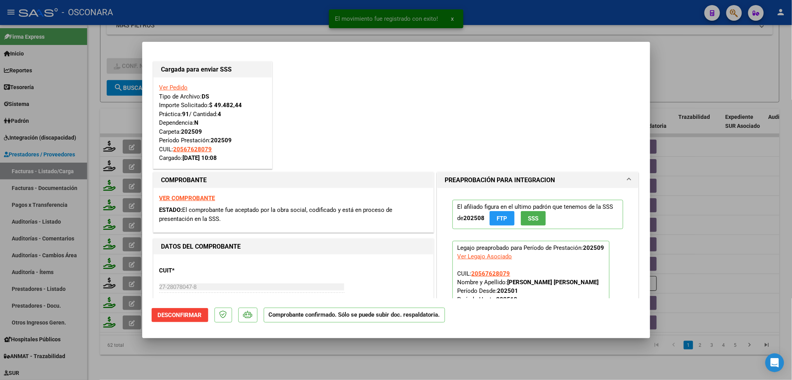
click at [238, 371] on div at bounding box center [396, 190] width 792 height 380
type input "$ 0,00"
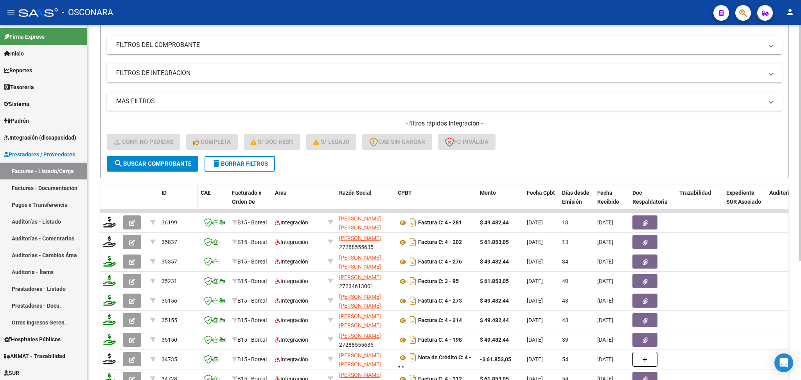
scroll to position [0, 0]
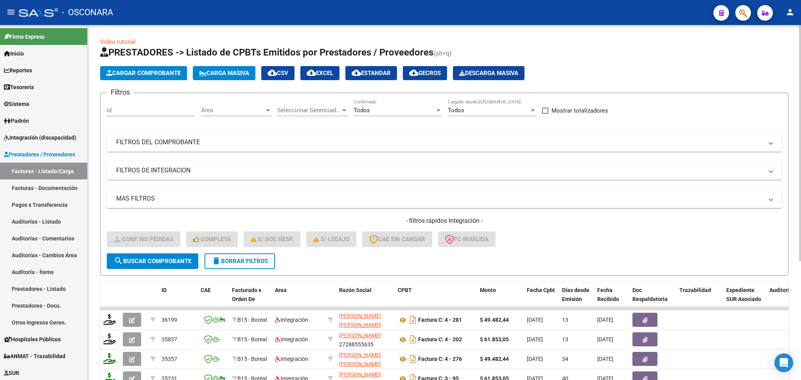
drag, startPoint x: 240, startPoint y: 265, endPoint x: 239, endPoint y: 259, distance: 6.1
click at [241, 265] on button "delete Borrar Filtros" at bounding box center [239, 261] width 70 height 16
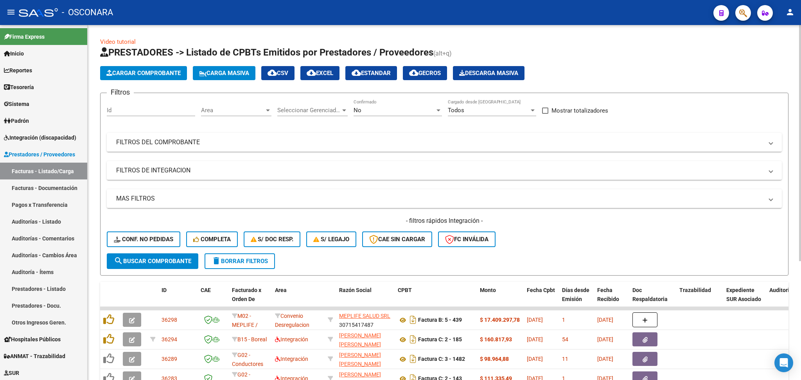
click at [174, 112] on input "Id" at bounding box center [151, 110] width 88 height 7
type input "353"
type input "35302"
click at [369, 115] on div "No Confirmado" at bounding box center [397, 107] width 88 height 17
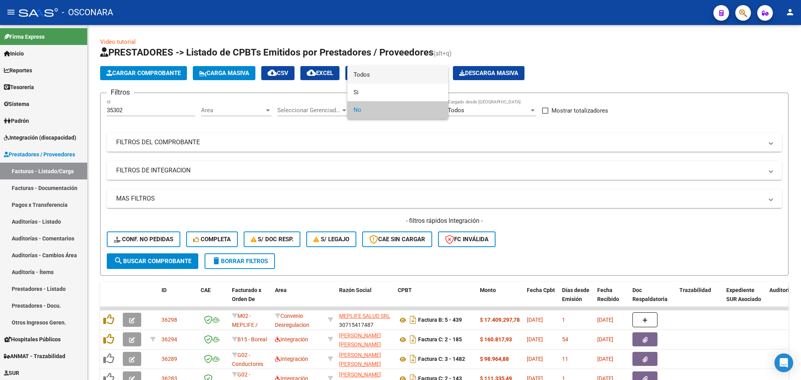
click at [371, 78] on span "Todos" at bounding box center [397, 75] width 88 height 18
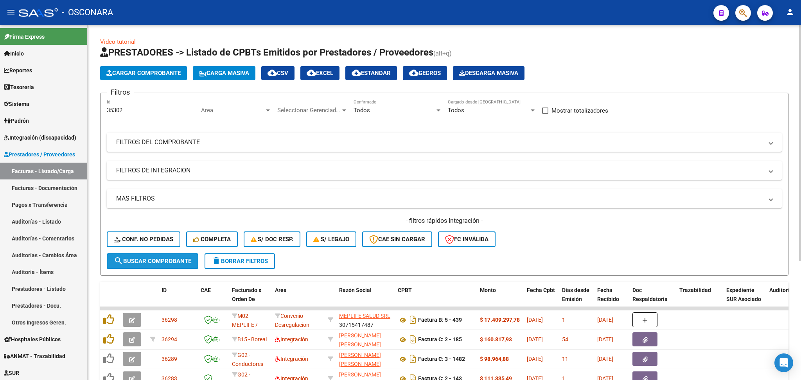
click at [170, 258] on span "search Buscar Comprobante" at bounding box center [152, 261] width 77 height 7
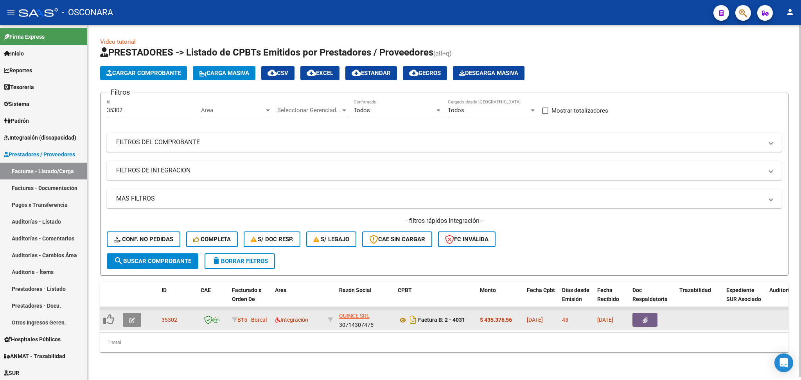
click at [129, 317] on icon "button" at bounding box center [132, 320] width 6 height 6
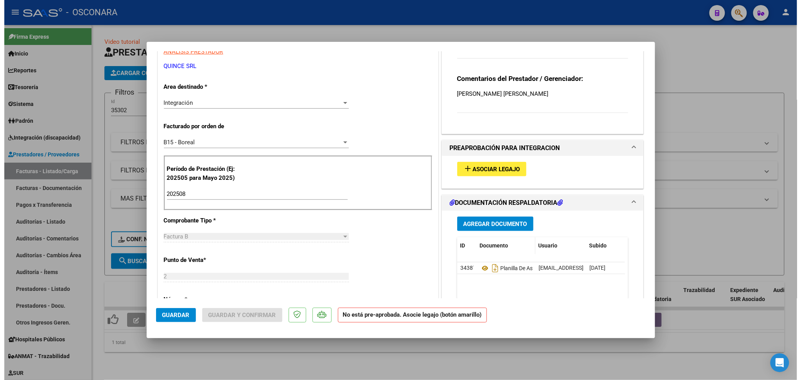
scroll to position [156, 0]
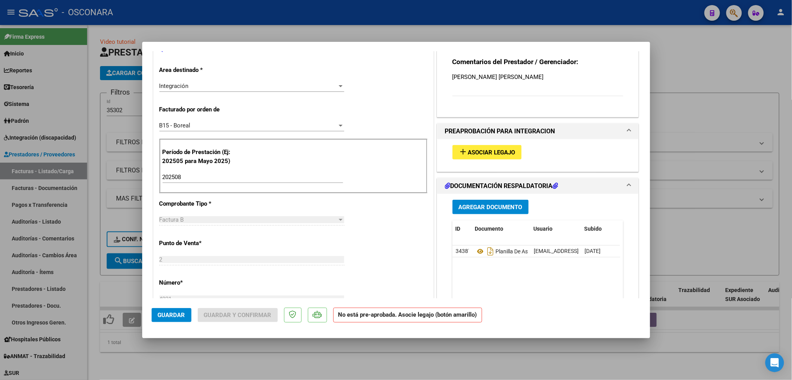
click at [484, 155] on span "Asociar Legajo" at bounding box center [491, 152] width 47 height 7
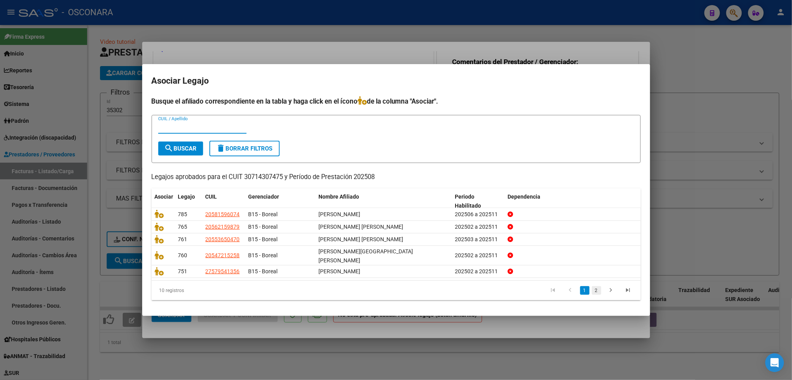
click at [595, 287] on link "2" at bounding box center [596, 290] width 9 height 9
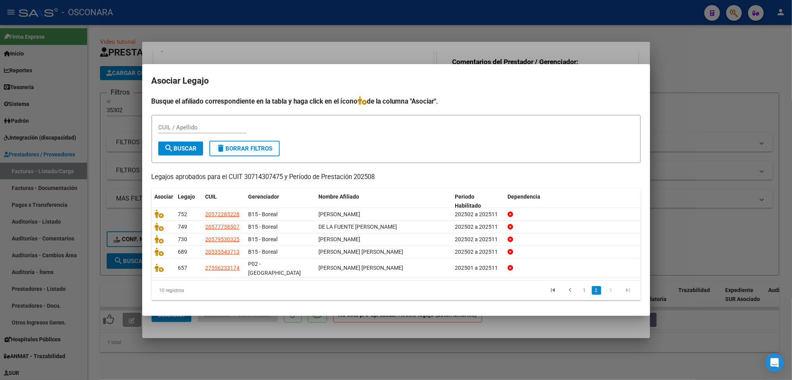
click at [379, 369] on div at bounding box center [396, 190] width 792 height 380
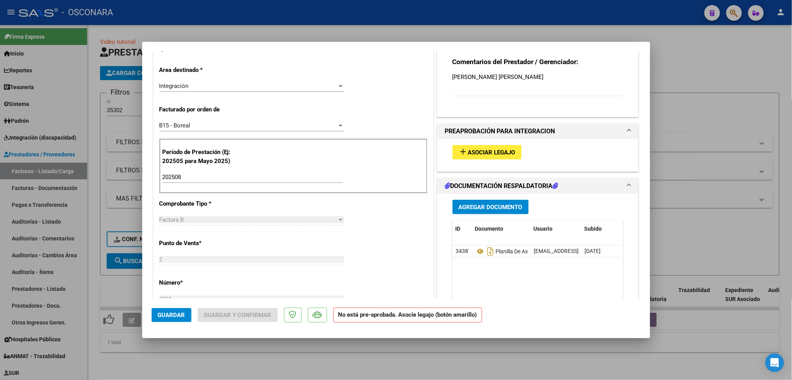
click at [383, 362] on div at bounding box center [396, 190] width 792 height 380
type input "$ 0,00"
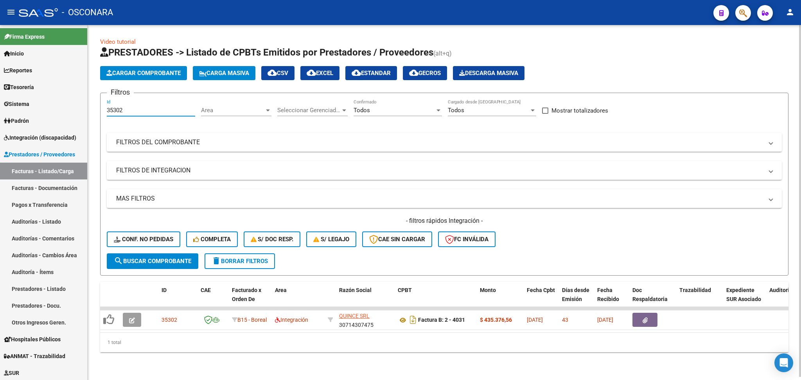
drag, startPoint x: 114, startPoint y: 107, endPoint x: 172, endPoint y: 112, distance: 57.7
click at [172, 112] on div "35302 Id" at bounding box center [151, 107] width 88 height 17
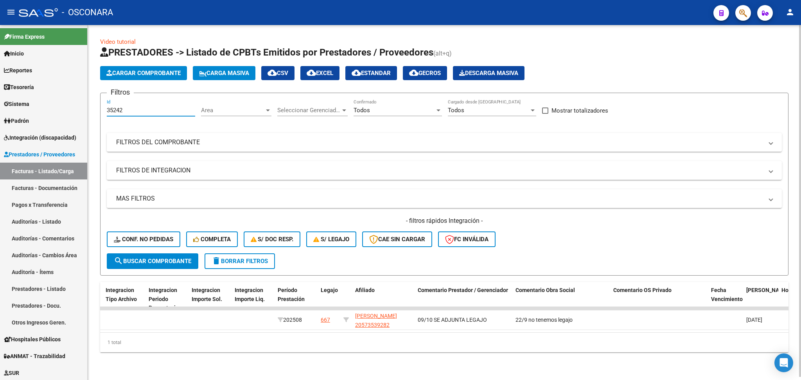
scroll to position [0, 0]
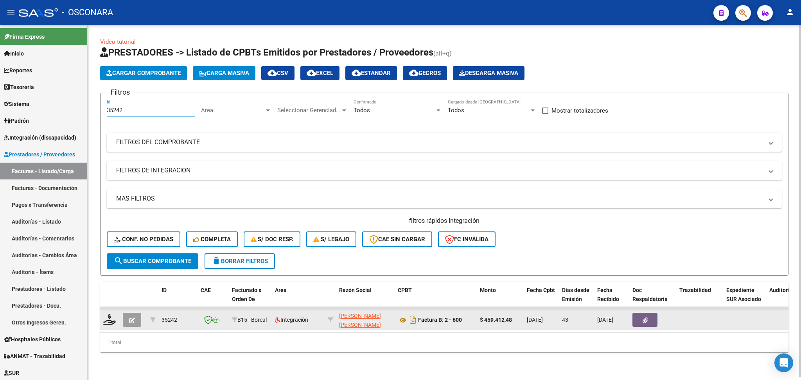
type input "35242"
click at [130, 317] on icon "button" at bounding box center [132, 320] width 6 height 6
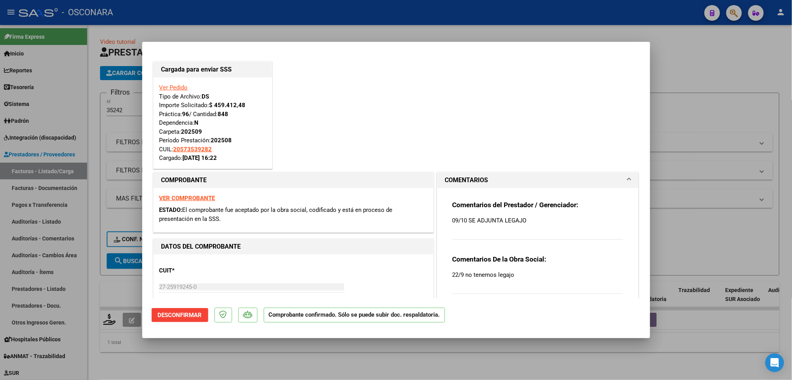
click at [226, 370] on div at bounding box center [396, 190] width 792 height 380
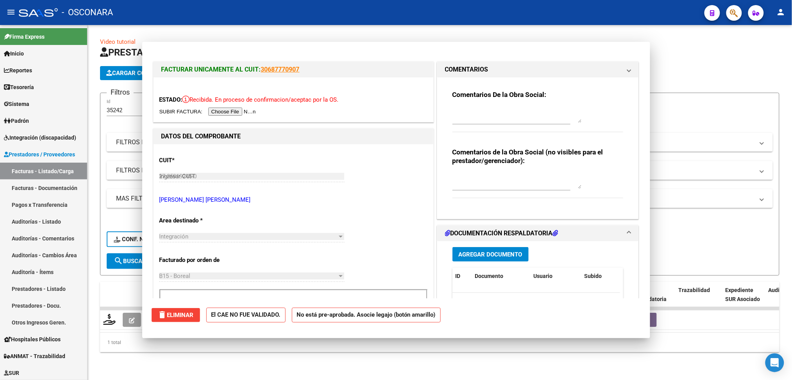
type input "$ 0,00"
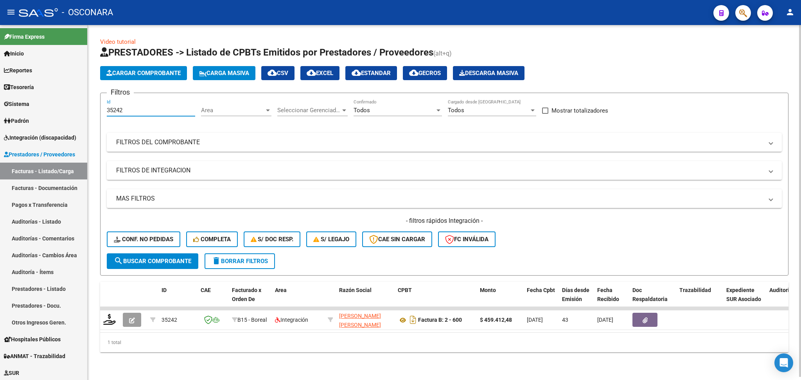
drag, startPoint x: 117, startPoint y: 107, endPoint x: 172, endPoint y: 114, distance: 55.2
click at [172, 114] on div "35242 Id" at bounding box center [151, 111] width 88 height 24
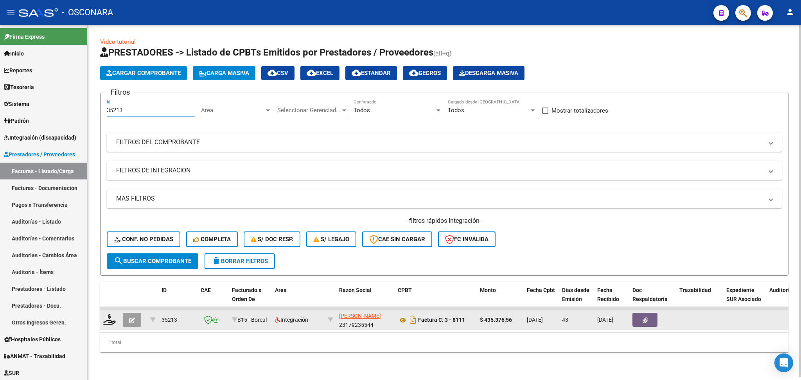
type input "35213"
click at [128, 315] on button "button" at bounding box center [132, 320] width 18 height 14
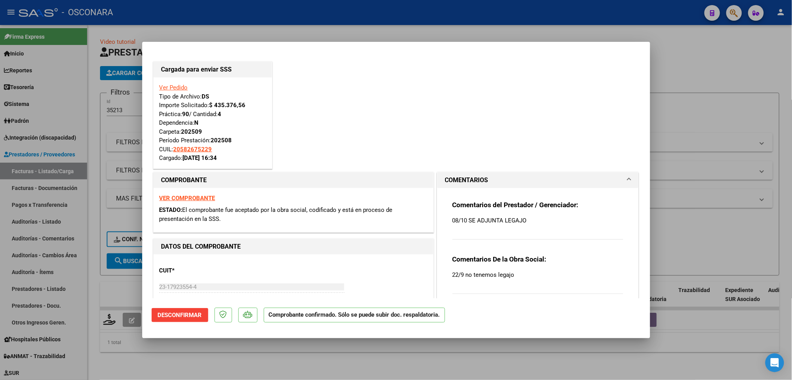
click at [185, 363] on div at bounding box center [396, 190] width 792 height 380
type input "$ 0,00"
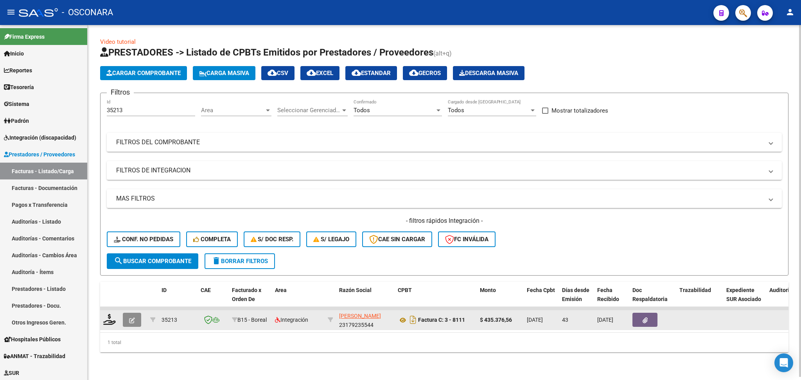
click at [139, 318] on button "button" at bounding box center [132, 320] width 18 height 14
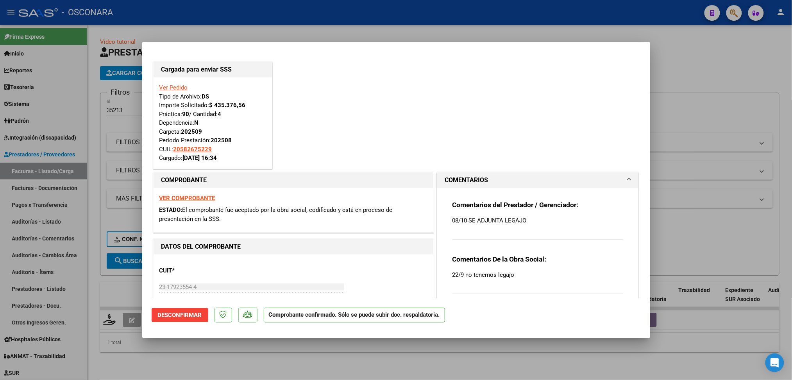
click at [201, 351] on div at bounding box center [396, 190] width 792 height 380
type input "$ 0,00"
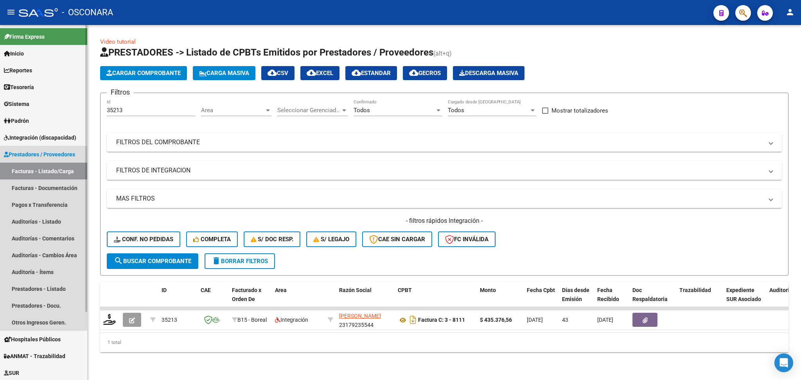
click at [48, 147] on link "Prestadores / Proveedores" at bounding box center [43, 154] width 87 height 17
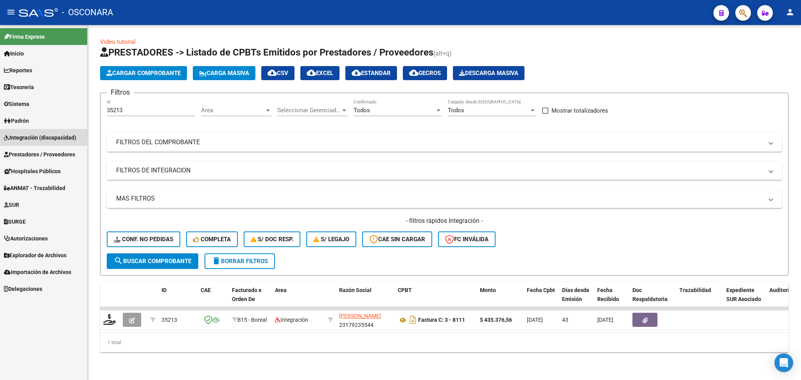
click at [47, 136] on span "Integración (discapacidad)" at bounding box center [40, 137] width 72 height 9
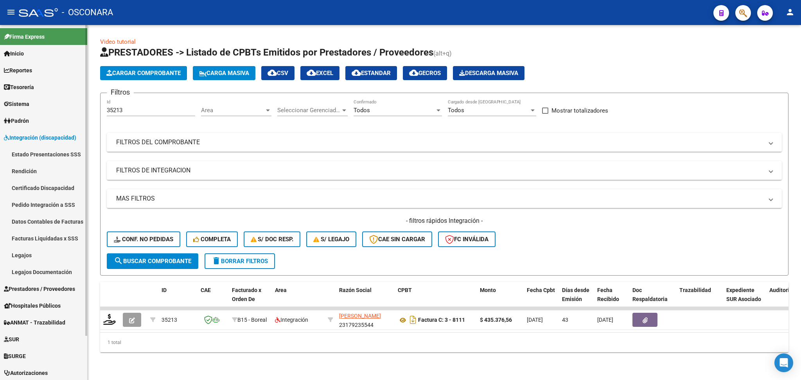
drag, startPoint x: 28, startPoint y: 256, endPoint x: 30, endPoint y: 250, distance: 7.0
click at [29, 256] on link "Legajos" at bounding box center [43, 255] width 87 height 17
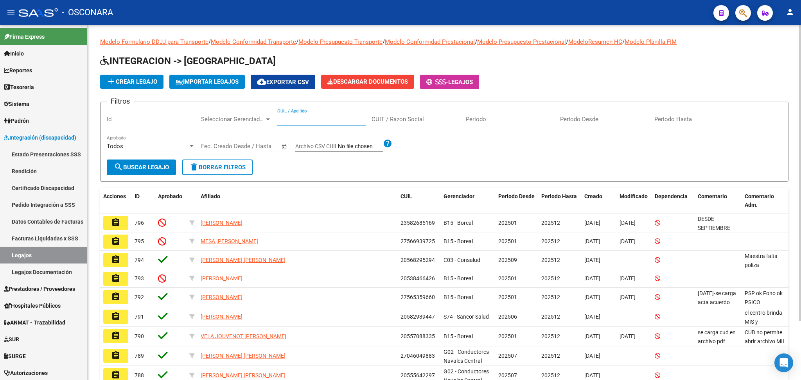
click at [294, 120] on input "CUIL / Apellido" at bounding box center [321, 119] width 88 height 7
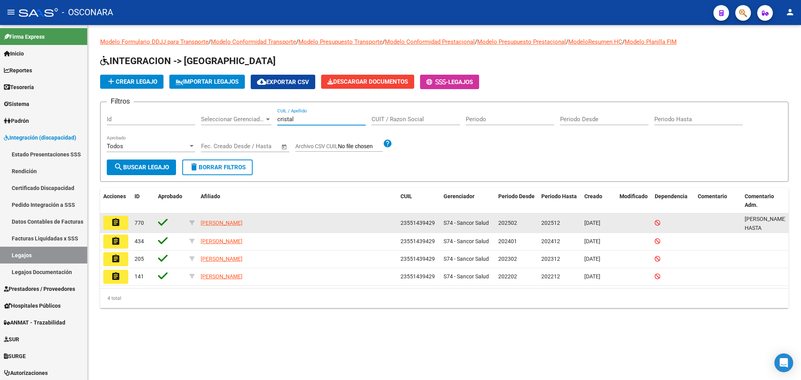
type input "cristal"
click at [111, 222] on mat-icon "assignment" at bounding box center [115, 222] width 9 height 9
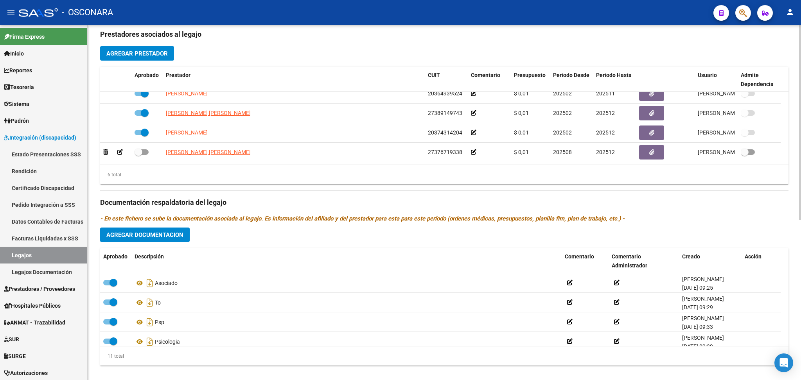
scroll to position [292, 0]
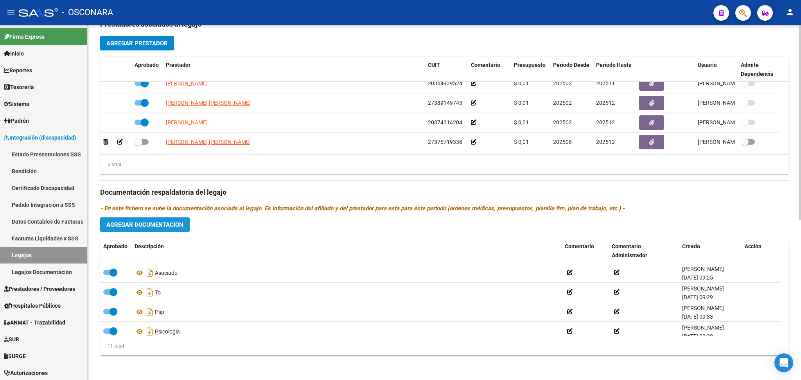
click at [160, 225] on span "Agregar Documentacion" at bounding box center [144, 224] width 77 height 7
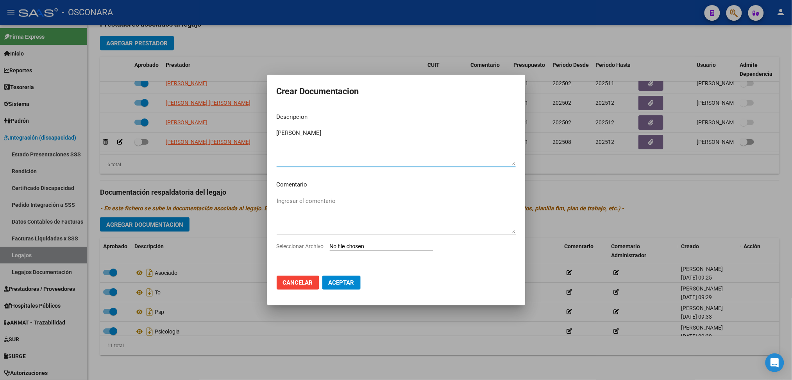
type textarea "[PERSON_NAME]"
click at [367, 249] on input "Seleccionar Archivo" at bounding box center [382, 246] width 104 height 7
type input "C:\fakepath\IMG_0637.pdf"
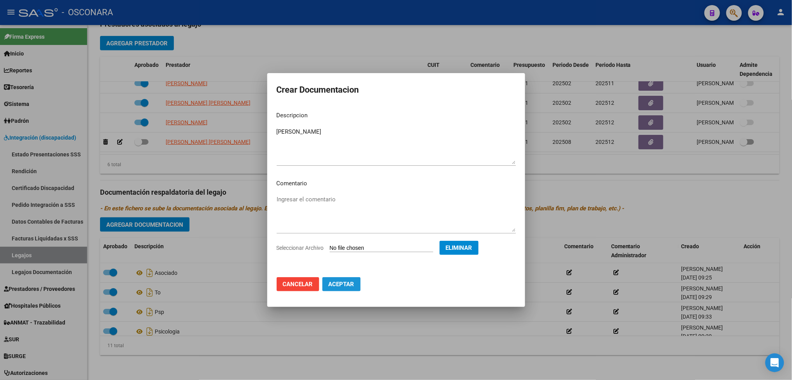
click at [340, 287] on span "Aceptar" at bounding box center [342, 284] width 26 height 7
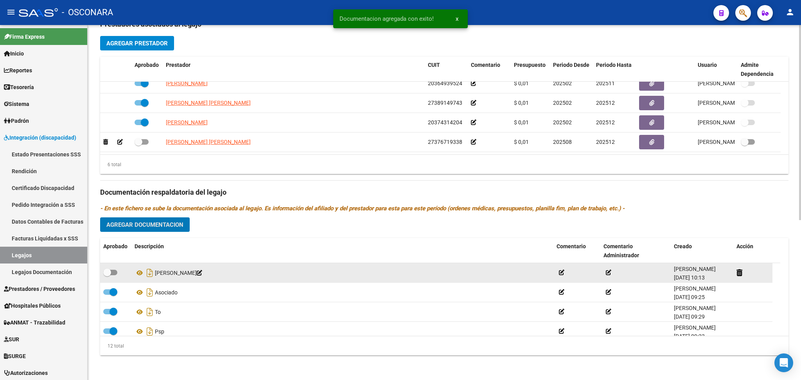
click at [111, 272] on span at bounding box center [110, 272] width 14 height 5
click at [107, 275] on input "checkbox" at bounding box center [107, 275] width 0 height 0
checkbox input "true"
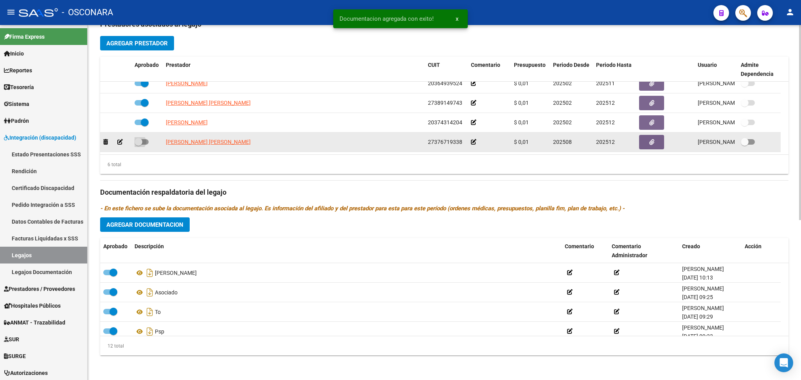
click at [145, 139] on span at bounding box center [141, 141] width 14 height 5
click at [138, 145] on input "checkbox" at bounding box center [138, 145] width 0 height 0
checkbox input "true"
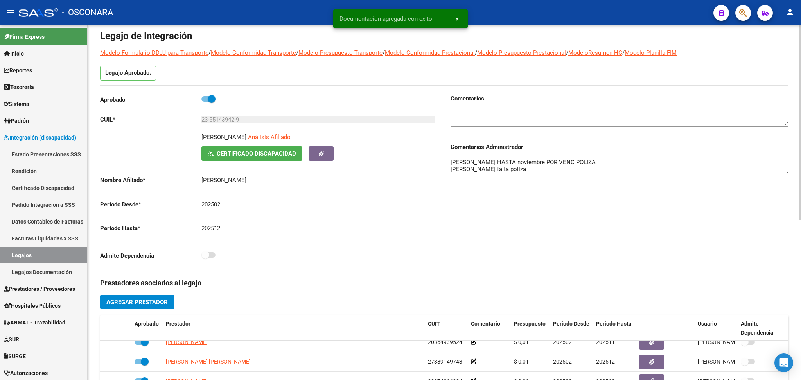
scroll to position [31, 0]
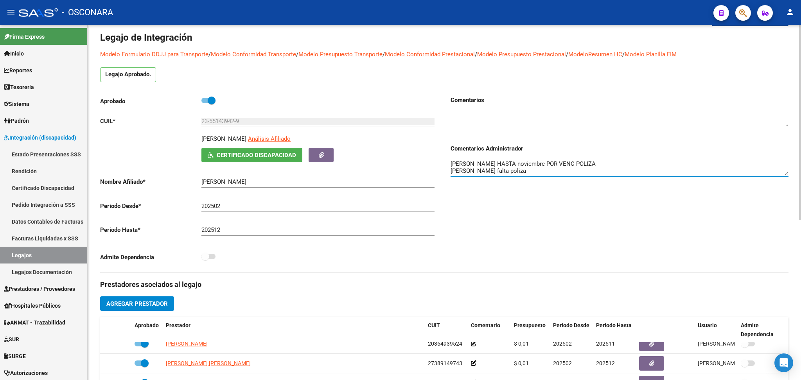
drag, startPoint x: 509, startPoint y: 172, endPoint x: 445, endPoint y: 170, distance: 63.7
click at [445, 170] on div "Comentarios Comentarios Administrador [PERSON_NAME] HASTA noviembre POR VENC PO…" at bounding box center [616, 184] width 344 height 177
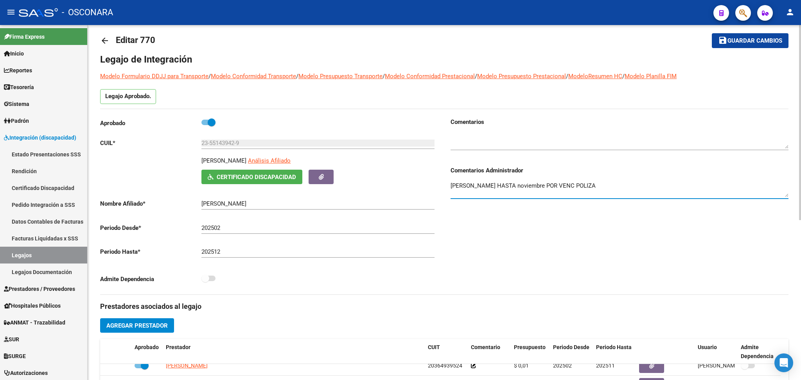
scroll to position [0, 0]
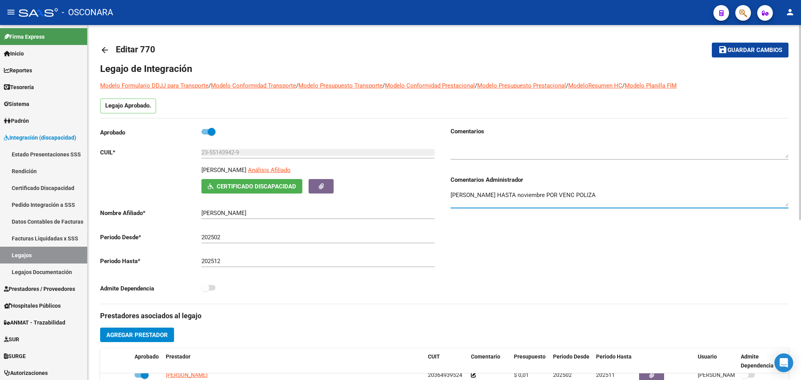
type textarea "[PERSON_NAME] HASTA noviembre POR VENC POLIZA"
click at [717, 50] on button "save Guardar cambios" at bounding box center [750, 50] width 77 height 14
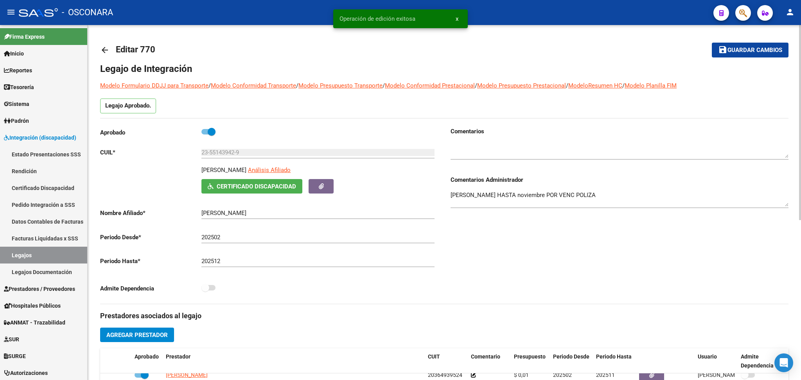
scroll to position [260, 0]
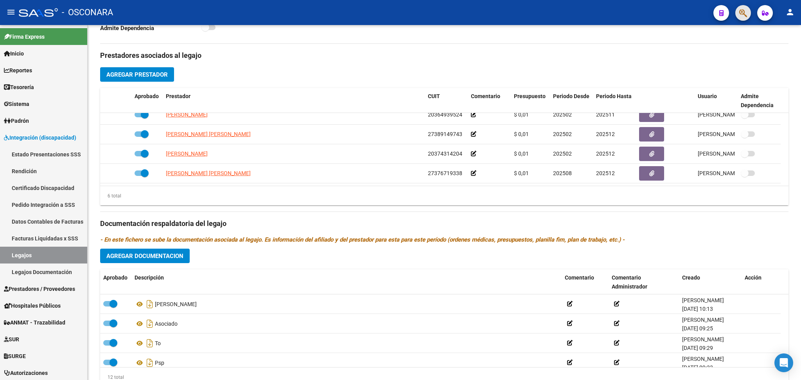
click at [747, 15] on button "button" at bounding box center [743, 13] width 16 height 16
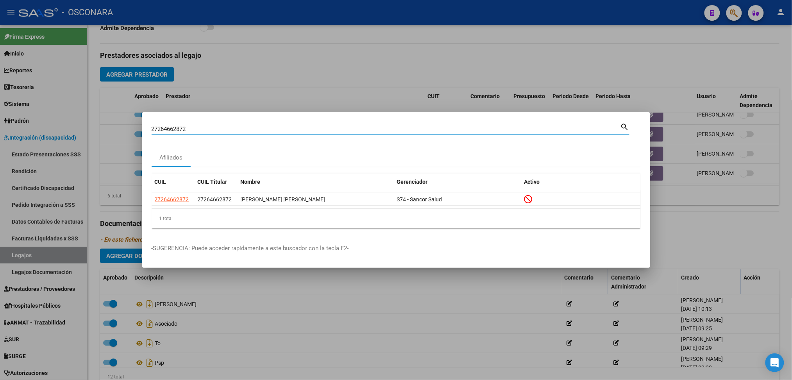
drag, startPoint x: 210, startPoint y: 131, endPoint x: 111, endPoint y: 125, distance: 99.1
click at [111, 125] on div "27264662872 Buscar (apellido, dni, cuil, nro traspaso, cuit, obra social) searc…" at bounding box center [396, 190] width 792 height 380
paste input "0945719339"
drag, startPoint x: 187, startPoint y: 129, endPoint x: 122, endPoint y: 131, distance: 64.9
click at [122, 131] on div "20945719339 Buscar (apellido, dni, cuil, nro traspaso, cuit, obra social) searc…" at bounding box center [396, 190] width 792 height 380
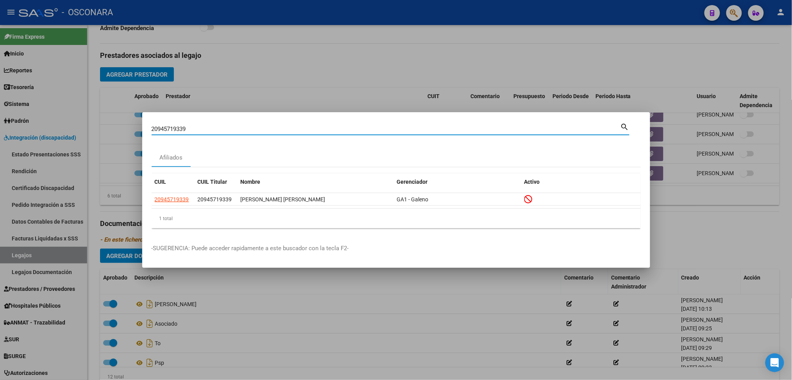
paste input "7309907030"
drag, startPoint x: 192, startPoint y: 130, endPoint x: 129, endPoint y: 128, distance: 63.0
click at [129, 128] on div "27309907030 Buscar (apellido, dni, cuil, nro traspaso, cuit, obra social) searc…" at bounding box center [396, 190] width 792 height 380
paste input "0041948354"
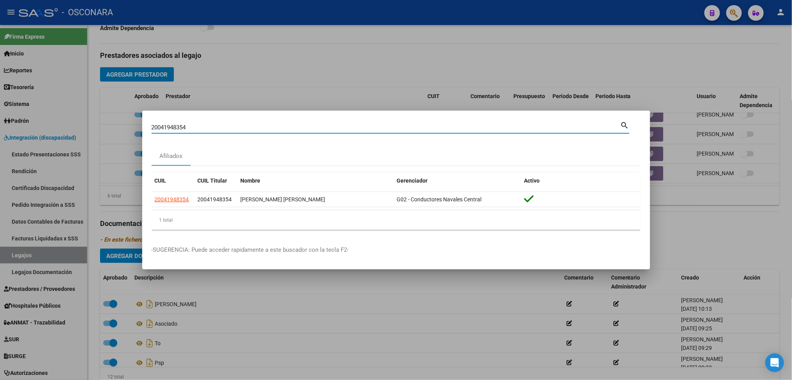
drag, startPoint x: 223, startPoint y: 126, endPoint x: 118, endPoint y: 124, distance: 105.6
click at [118, 124] on div "20041948354 Buscar (apellido, dni, cuil, nro traspaso, cuit, obra social) searc…" at bounding box center [396, 190] width 792 height 380
paste input "32499398"
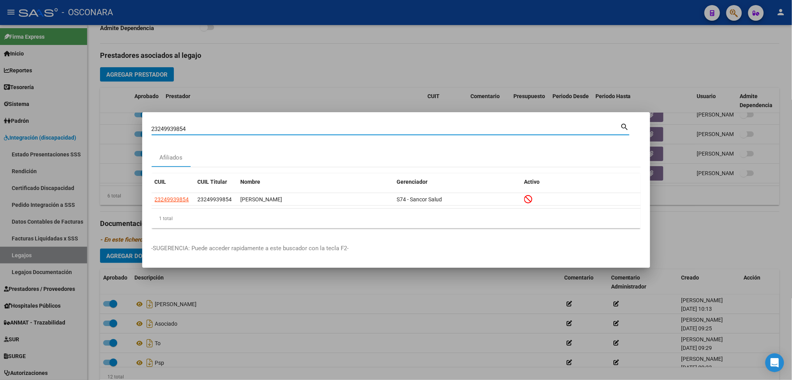
drag, startPoint x: 192, startPoint y: 131, endPoint x: 138, endPoint y: 127, distance: 54.1
click at [138, 127] on div "23249939854 Buscar (apellido, dni, cuil, nro traspaso, cuit, obra social) searc…" at bounding box center [396, 190] width 792 height 380
paste input "0549312528"
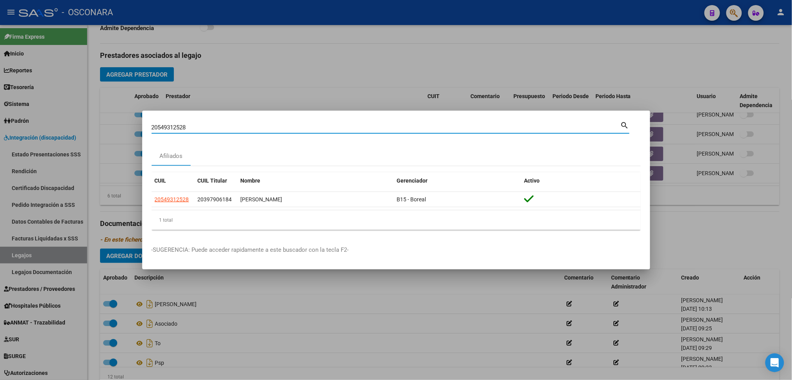
drag, startPoint x: 214, startPoint y: 128, endPoint x: 126, endPoint y: 127, distance: 88.0
click at [126, 127] on div "20549312528 Buscar (apellido, dni, cuil, nro traspaso, cuit, obra social) searc…" at bounding box center [396, 190] width 792 height 380
paste input "87348927"
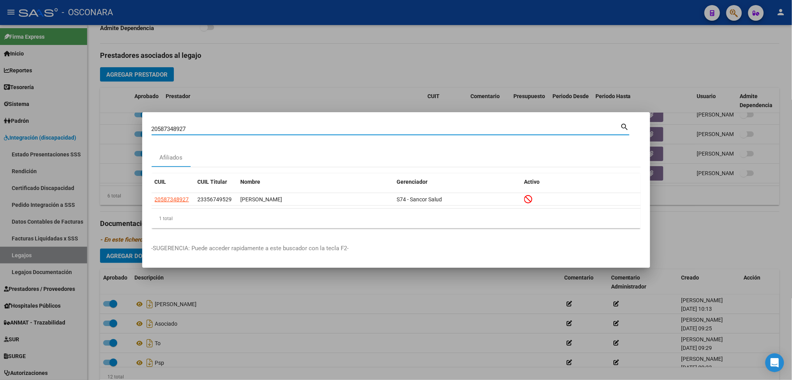
drag, startPoint x: 200, startPoint y: 129, endPoint x: 118, endPoint y: 127, distance: 82.1
click at [118, 127] on div "20587348927 Buscar (apellido, dni, cuil, nro traspaso, cuit, obra social) searc…" at bounding box center [396, 190] width 792 height 380
paste input "7329657170"
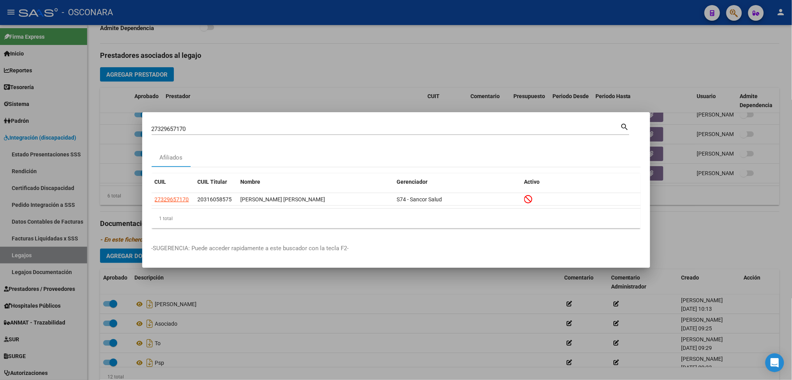
drag, startPoint x: 226, startPoint y: 125, endPoint x: 154, endPoint y: 130, distance: 72.5
click at [154, 130] on div "27329657170 Buscar (apellido, dni, [PERSON_NAME], [PERSON_NAME], cuit, obra soc…" at bounding box center [386, 129] width 469 height 12
drag, startPoint x: 196, startPoint y: 129, endPoint x: 143, endPoint y: 131, distance: 52.8
click at [143, 131] on mat-dialog-content "27329657170 Buscar (apellido, dni, cuil, nro traspaso, cuit, obra social) searc…" at bounding box center [396, 178] width 508 height 113
paste input "0289826735"
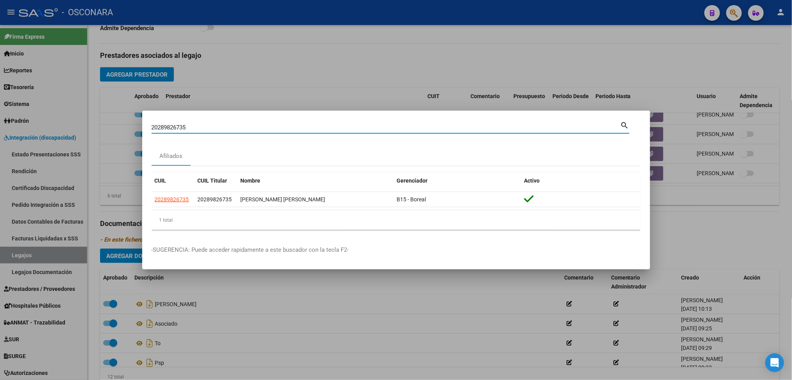
drag, startPoint x: 193, startPoint y: 126, endPoint x: 132, endPoint y: 120, distance: 61.2
click at [132, 120] on div "20289826735 Buscar (apellido, dni, cuil, nro traspaso, cuit, obra social) searc…" at bounding box center [396, 190] width 792 height 380
drag, startPoint x: 190, startPoint y: 129, endPoint x: 126, endPoint y: 128, distance: 63.7
click at [126, 128] on div "20289826735 Buscar (apellido, dni, cuil, nro traspaso, cuit, obra social) searc…" at bounding box center [396, 190] width 792 height 380
paste input "3171101409"
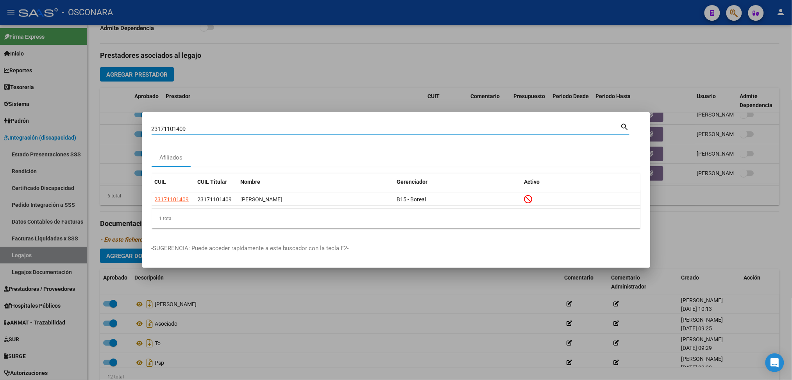
drag, startPoint x: 186, startPoint y: 131, endPoint x: 134, endPoint y: 129, distance: 52.0
click at [134, 129] on div "23171101409 Buscar (apellido, dni, cuil, nro traspaso, cuit, obra social) searc…" at bounding box center [396, 190] width 792 height 380
paste input "7359818268"
drag, startPoint x: 197, startPoint y: 128, endPoint x: 130, endPoint y: 130, distance: 67.3
click at [130, 130] on div "27359818268 Buscar (apellido, dni, cuil, nro traspaso, cuit, obra social) searc…" at bounding box center [396, 190] width 792 height 380
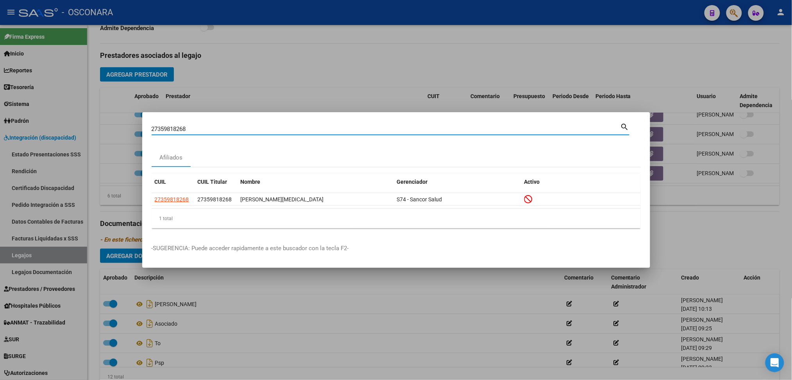
paste input "76792906"
drag, startPoint x: 199, startPoint y: 130, endPoint x: 134, endPoint y: 127, distance: 64.2
click at [134, 127] on div "27376792906 Buscar (apellido, dni, cuil, nro traspaso, cuit, obra social) searc…" at bounding box center [396, 190] width 792 height 380
paste input "0041948354"
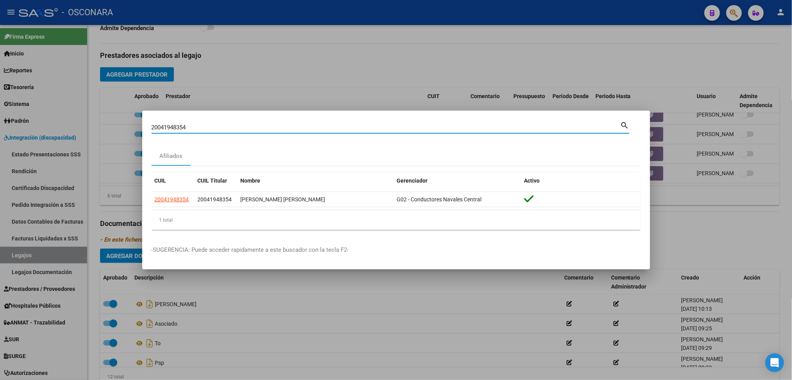
drag, startPoint x: 196, startPoint y: 127, endPoint x: 122, endPoint y: 102, distance: 78.4
click at [135, 125] on div "20041948354 Buscar (apellido, dni, cuil, nro traspaso, cuit, obra social) searc…" at bounding box center [396, 190] width 792 height 380
paste input "7259407376"
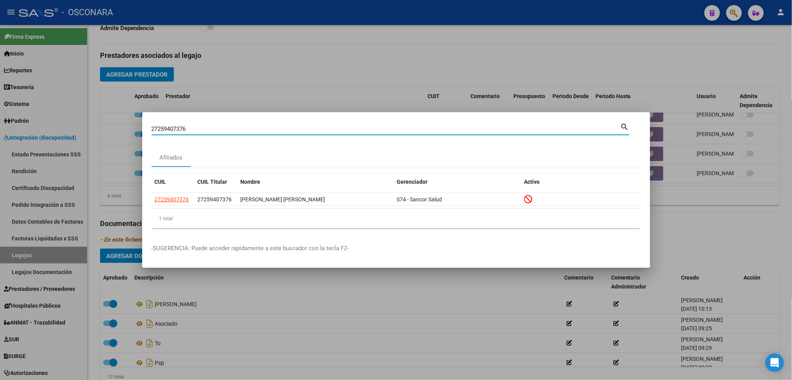
drag, startPoint x: 201, startPoint y: 128, endPoint x: 124, endPoint y: 126, distance: 77.4
click at [124, 126] on div "27259407376 Buscar (apellido, dni, cuil, nro traspaso, cuit, obra social) searc…" at bounding box center [396, 190] width 792 height 380
paste input "0123459637"
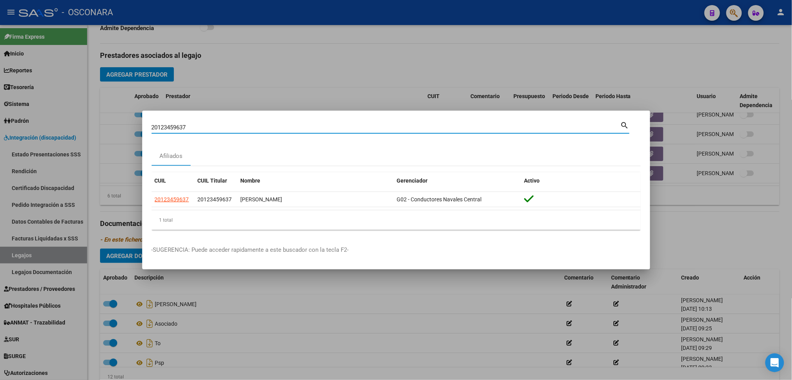
drag, startPoint x: 199, startPoint y: 127, endPoint x: 107, endPoint y: 127, distance: 92.3
click at [107, 127] on div "20123459637 Buscar (apellido, dni, cuil, nro traspaso, cuit, obra social) searc…" at bounding box center [396, 190] width 792 height 380
paste input "338505001"
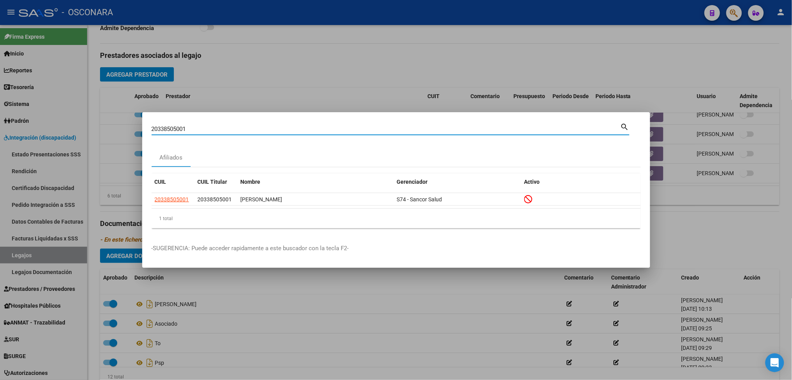
drag, startPoint x: 203, startPoint y: 128, endPoint x: 122, endPoint y: 127, distance: 80.2
click at [122, 127] on div "20338505001 Buscar (apellido, dni, cuil, nro traspaso, cuit, obra social) searc…" at bounding box center [396, 190] width 792 height 380
paste input "7311901910"
drag, startPoint x: 199, startPoint y: 131, endPoint x: 111, endPoint y: 124, distance: 88.2
click at [111, 124] on div "27311901910 Buscar (apellido, dni, cuil, nro traspaso, cuit, obra social) searc…" at bounding box center [396, 190] width 792 height 380
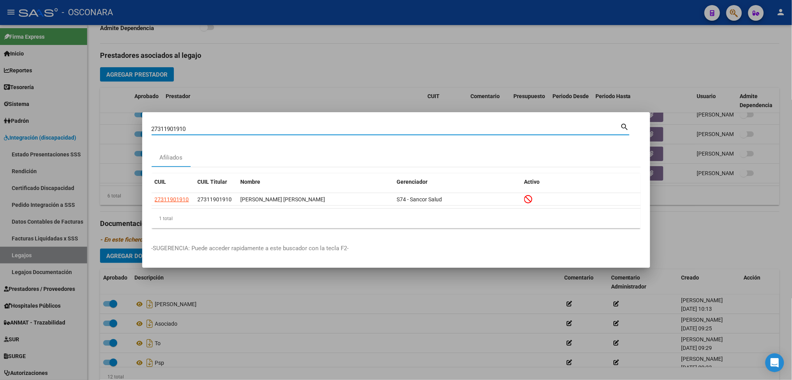
paste input "06743657"
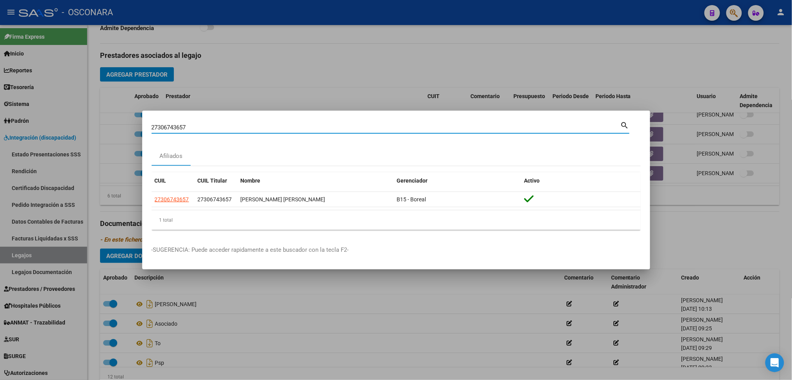
drag, startPoint x: 194, startPoint y: 126, endPoint x: 130, endPoint y: 128, distance: 63.8
click at [130, 128] on div "27306743657 Buscar (apellido, dni, cuil, nro traspaso, cuit, obra social) searc…" at bounding box center [396, 190] width 792 height 380
paste input "3352921114"
type input "23352921114"
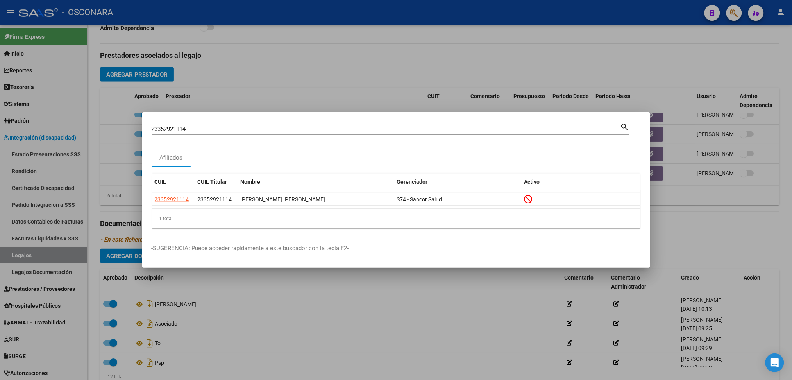
click at [320, 54] on div at bounding box center [396, 190] width 792 height 380
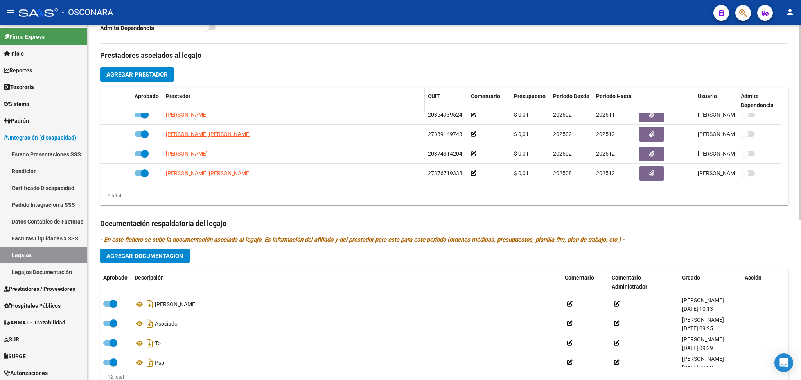
scroll to position [0, 0]
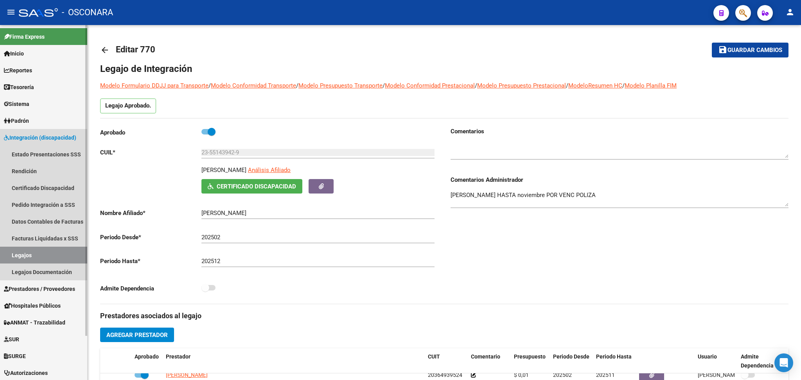
click at [36, 137] on span "Integración (discapacidad)" at bounding box center [40, 137] width 72 height 9
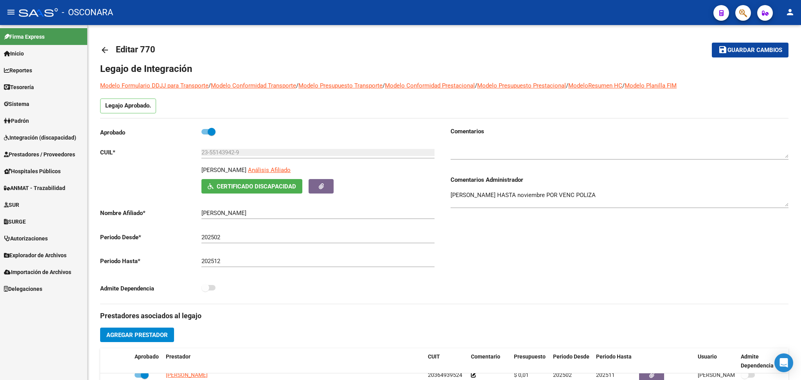
click at [39, 153] on span "Prestadores / Proveedores" at bounding box center [39, 154] width 71 height 9
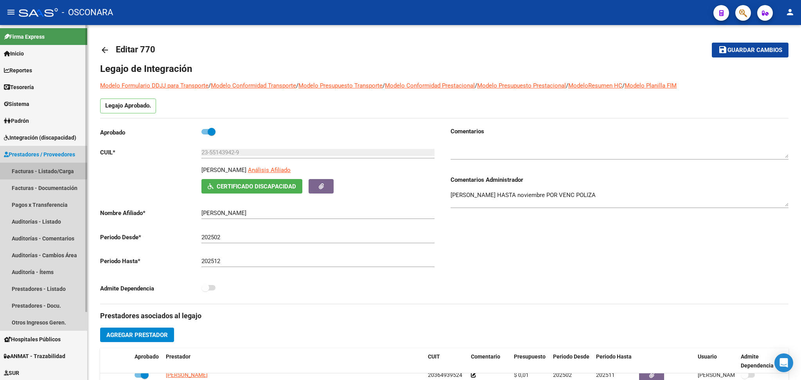
click at [40, 173] on link "Facturas - Listado/Carga" at bounding box center [43, 171] width 87 height 17
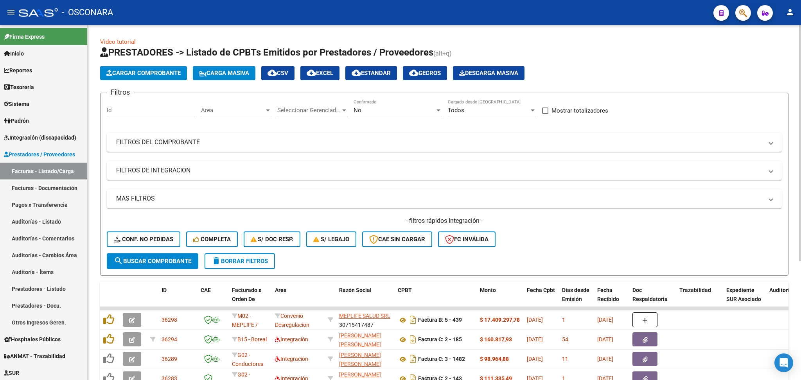
click at [513, 233] on div "- filtros rápidos Integración - Conf. no pedidas Completa S/ Doc Resp. S/ legaj…" at bounding box center [444, 235] width 675 height 37
click at [253, 260] on span "delete Borrar Filtros" at bounding box center [240, 261] width 56 height 7
click at [243, 108] on span "Area" at bounding box center [232, 110] width 63 height 7
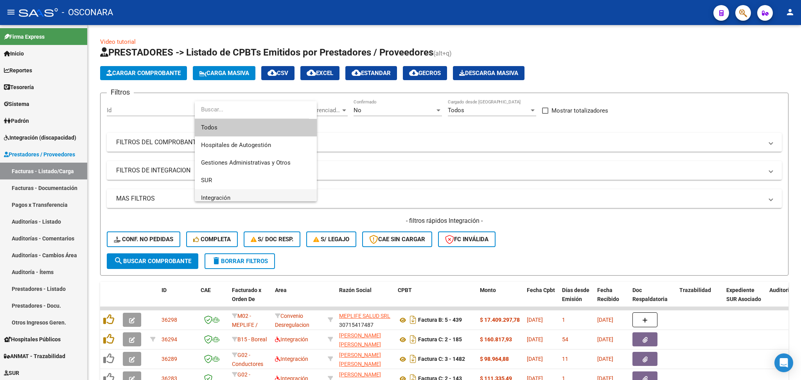
click at [232, 196] on span "Integración" at bounding box center [255, 198] width 109 height 18
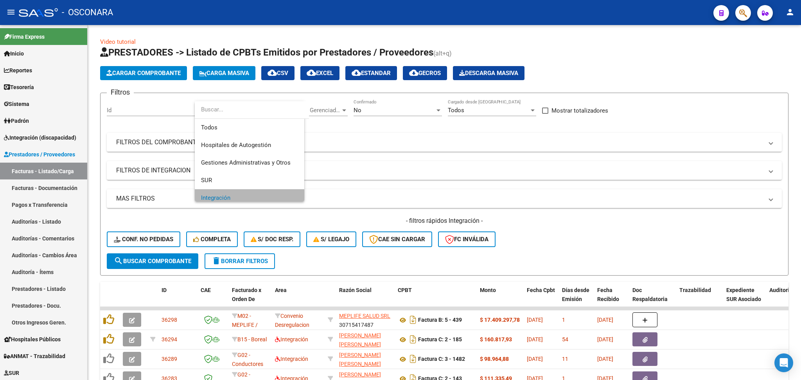
scroll to position [5, 0]
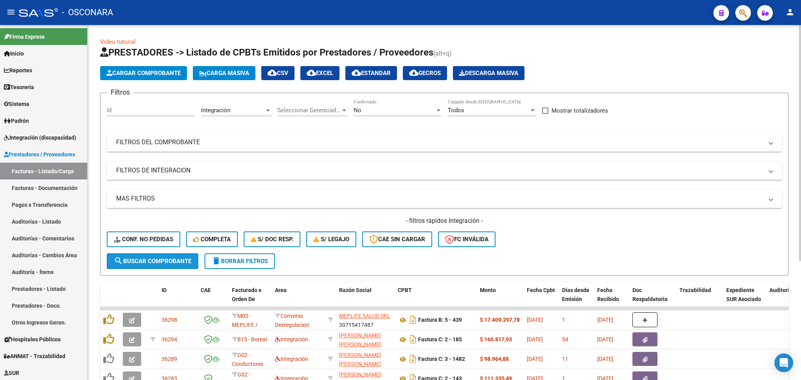
click at [159, 265] on button "search Buscar Comprobante" at bounding box center [152, 261] width 91 height 16
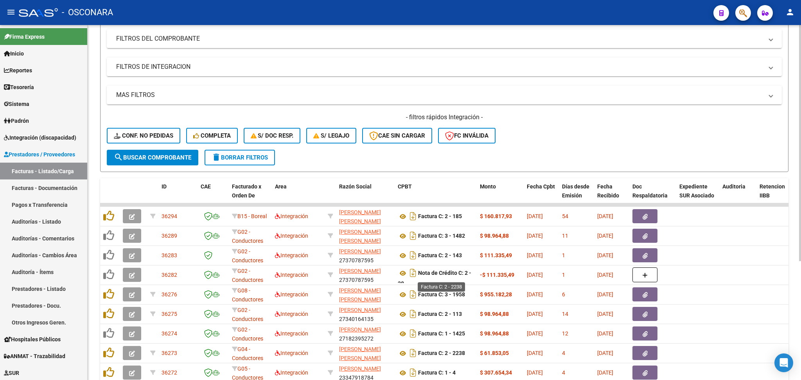
scroll to position [179, 0]
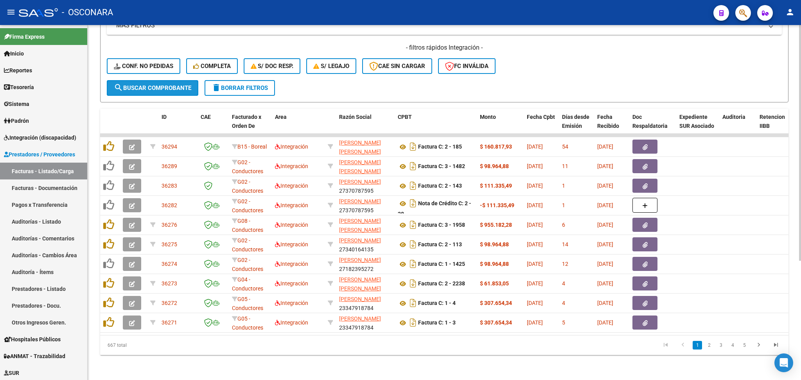
click at [180, 84] on span "search Buscar Comprobante" at bounding box center [152, 87] width 77 height 7
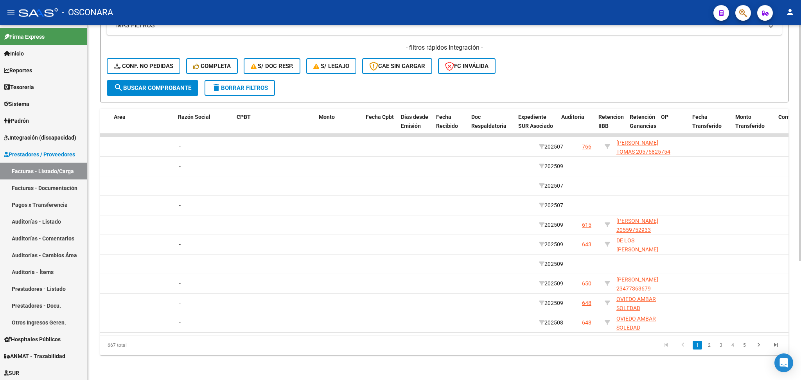
scroll to position [0, 0]
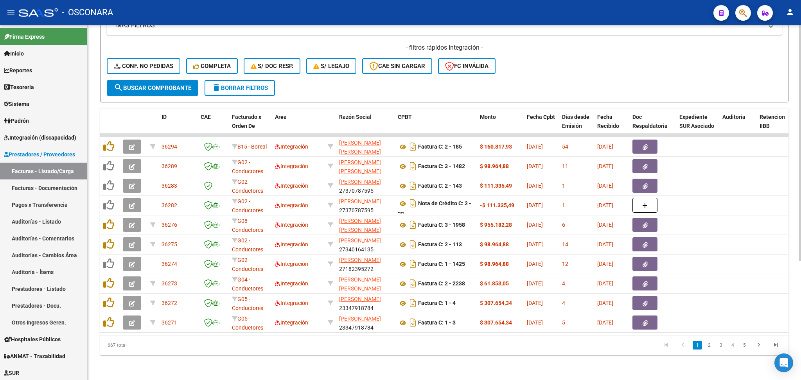
click at [561, 49] on div "- filtros rápidos Integración - Conf. no pedidas Completa S/ Doc Resp. S/ legaj…" at bounding box center [444, 61] width 675 height 37
